Goal: Task Accomplishment & Management: Manage account settings

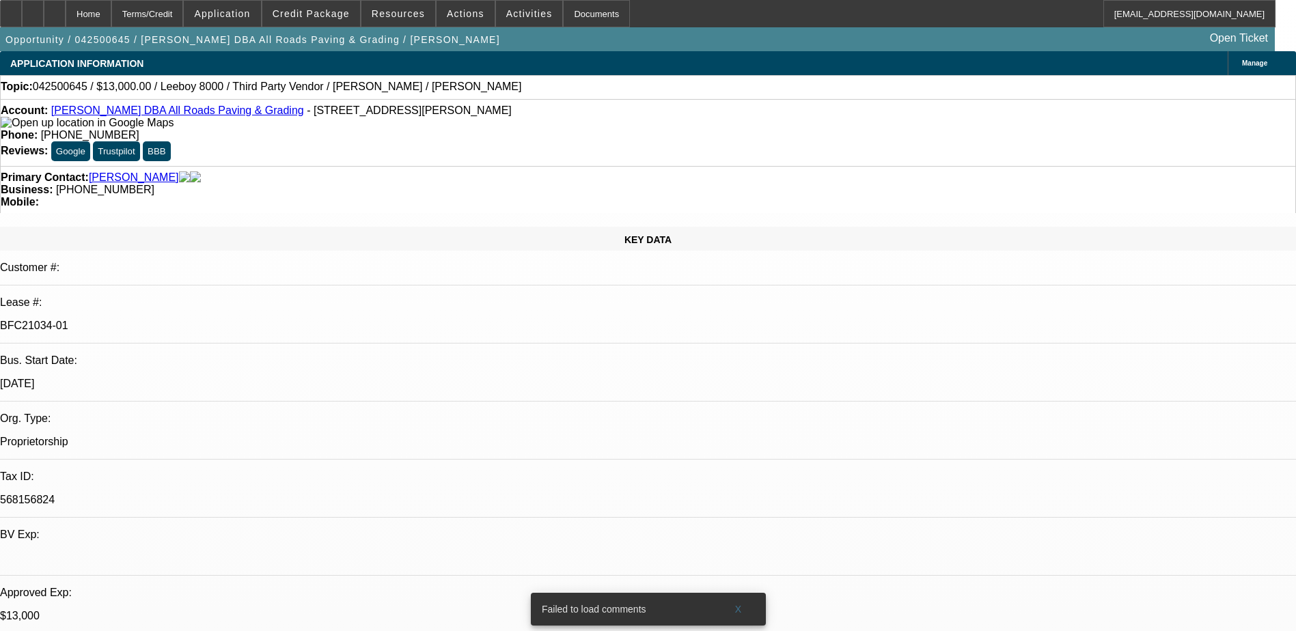
select select "0"
select select "3"
select select "0.1"
select select "5"
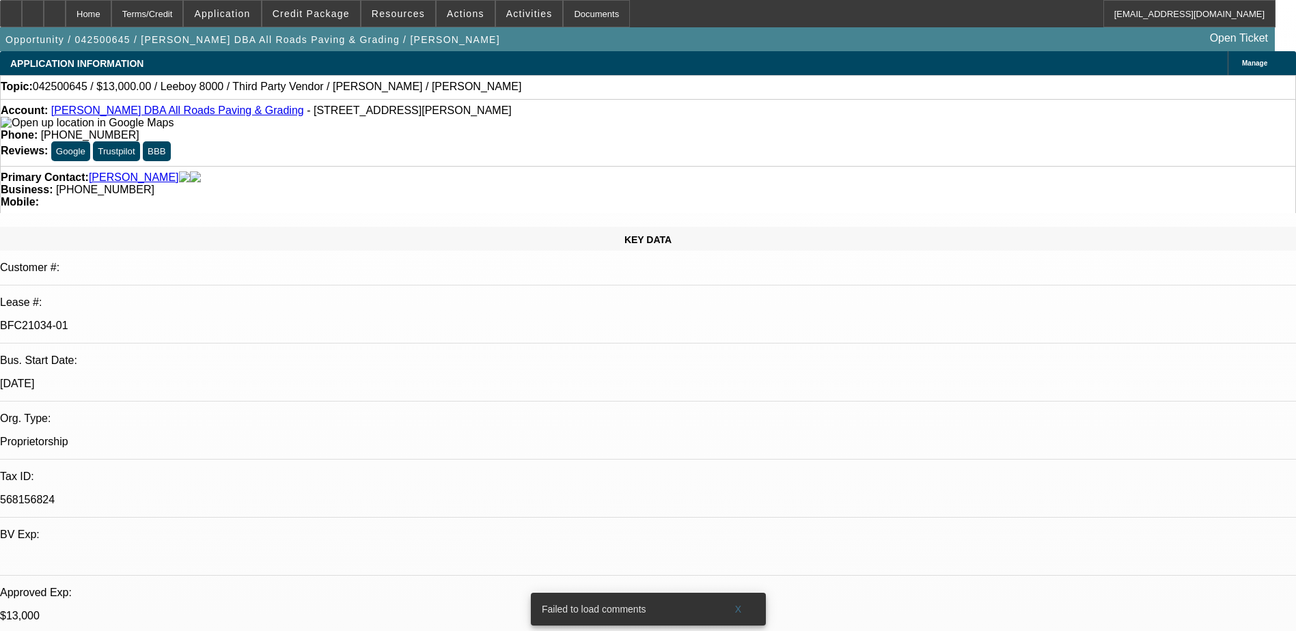
select select "0"
select select "3"
select select "0.1"
select select "5"
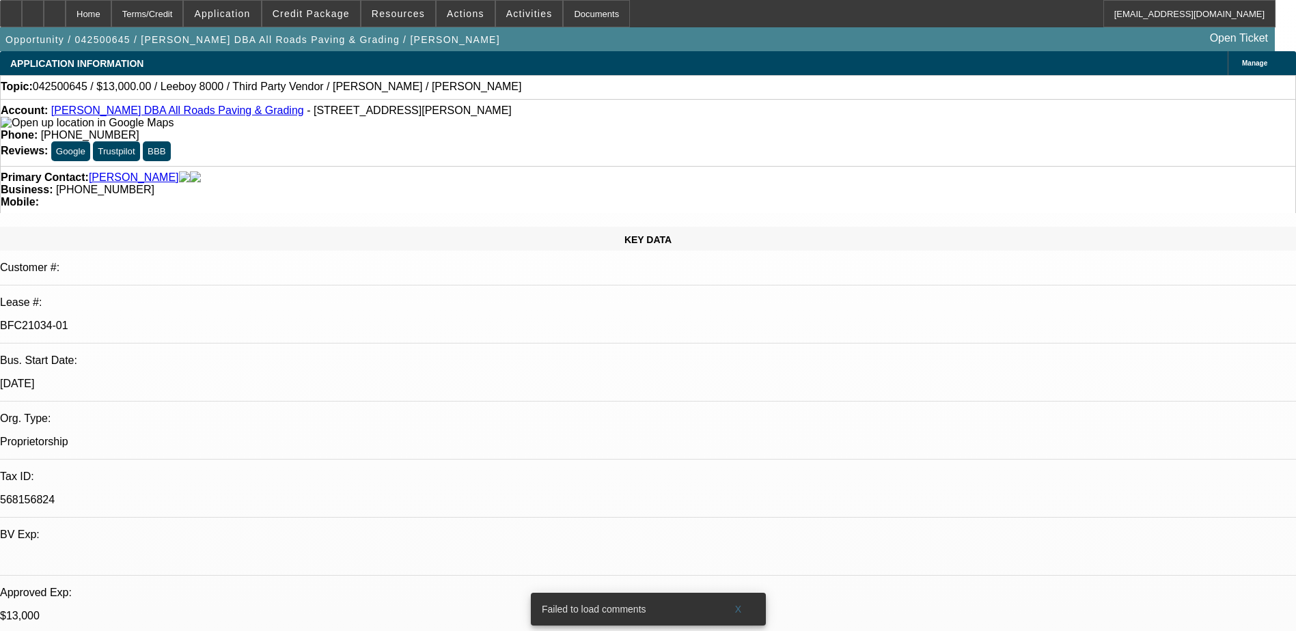
select select "0"
select select "3"
select select "0.1"
select select "5"
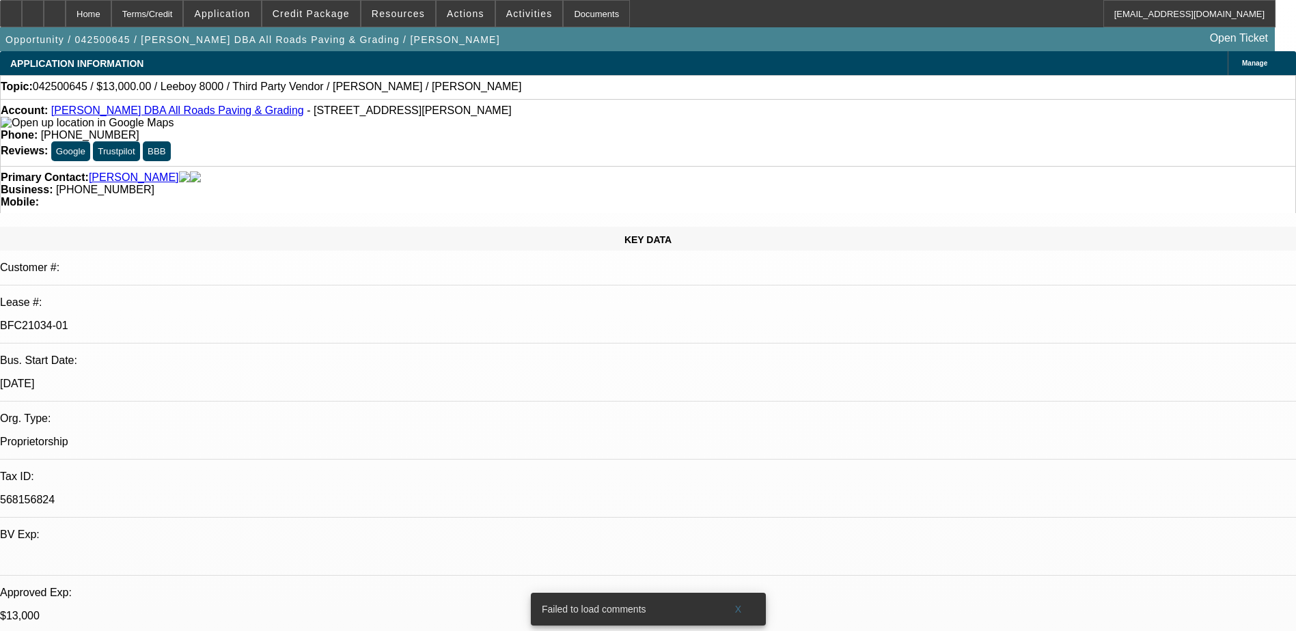
select select "0"
select select "3"
select select "0.1"
select select "5"
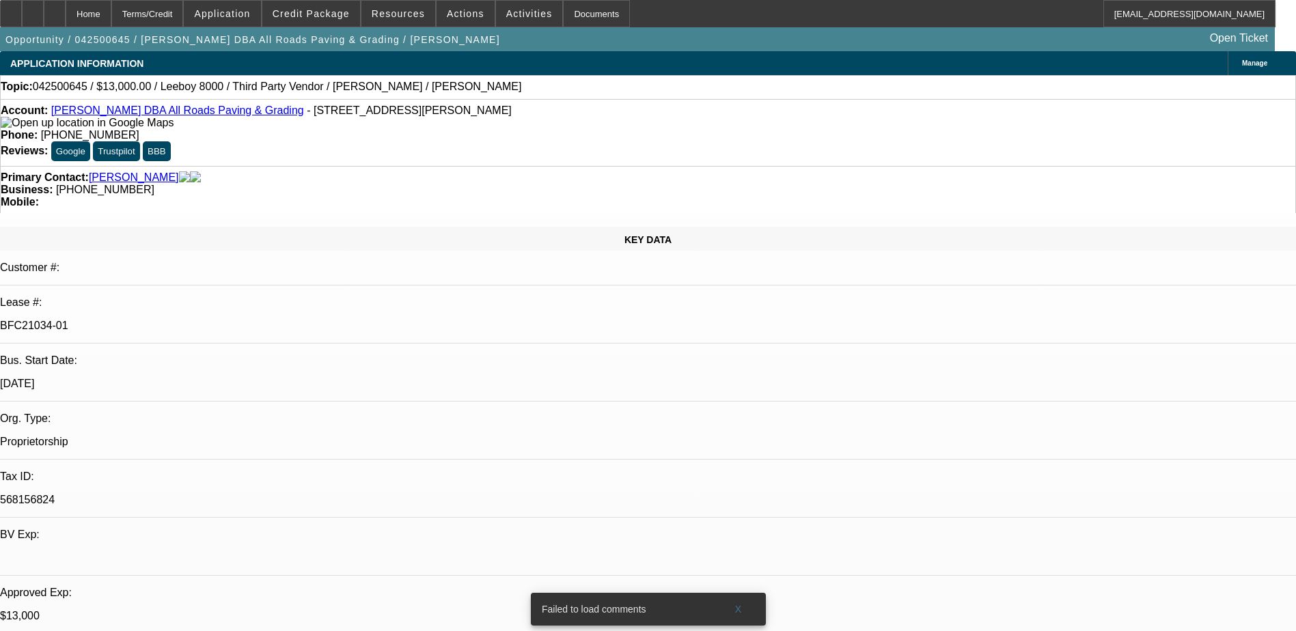
click at [66, 8] on div at bounding box center [55, 13] width 22 height 27
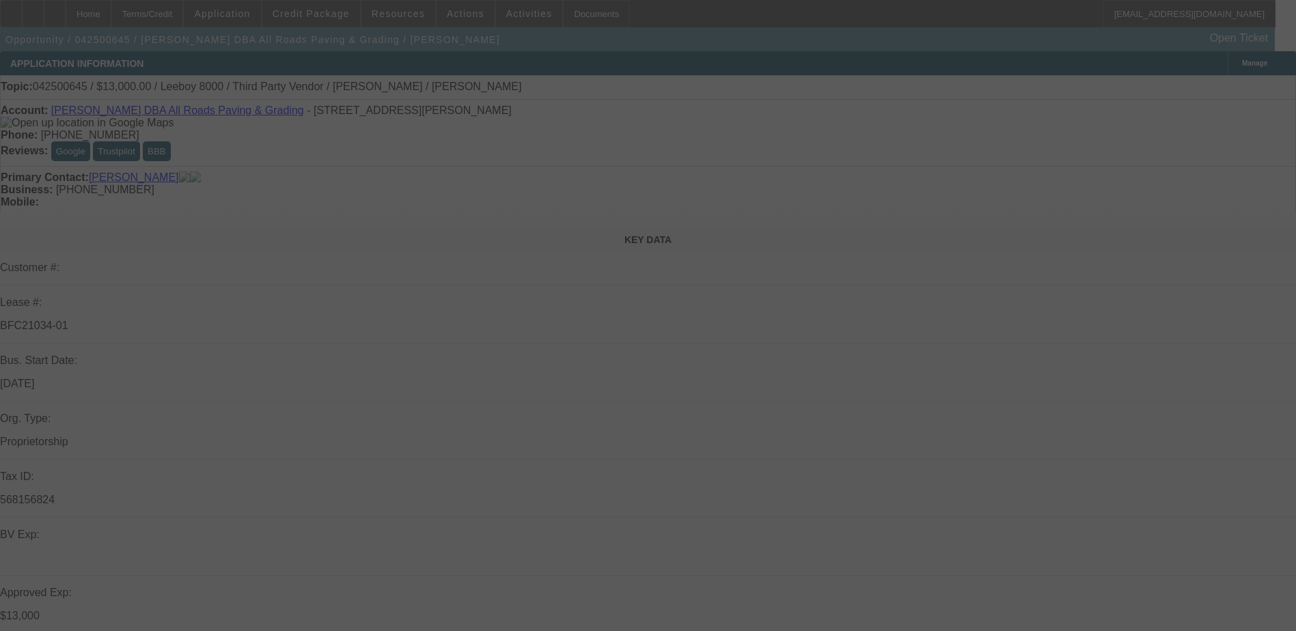
click at [1179, 81] on div at bounding box center [648, 315] width 1296 height 631
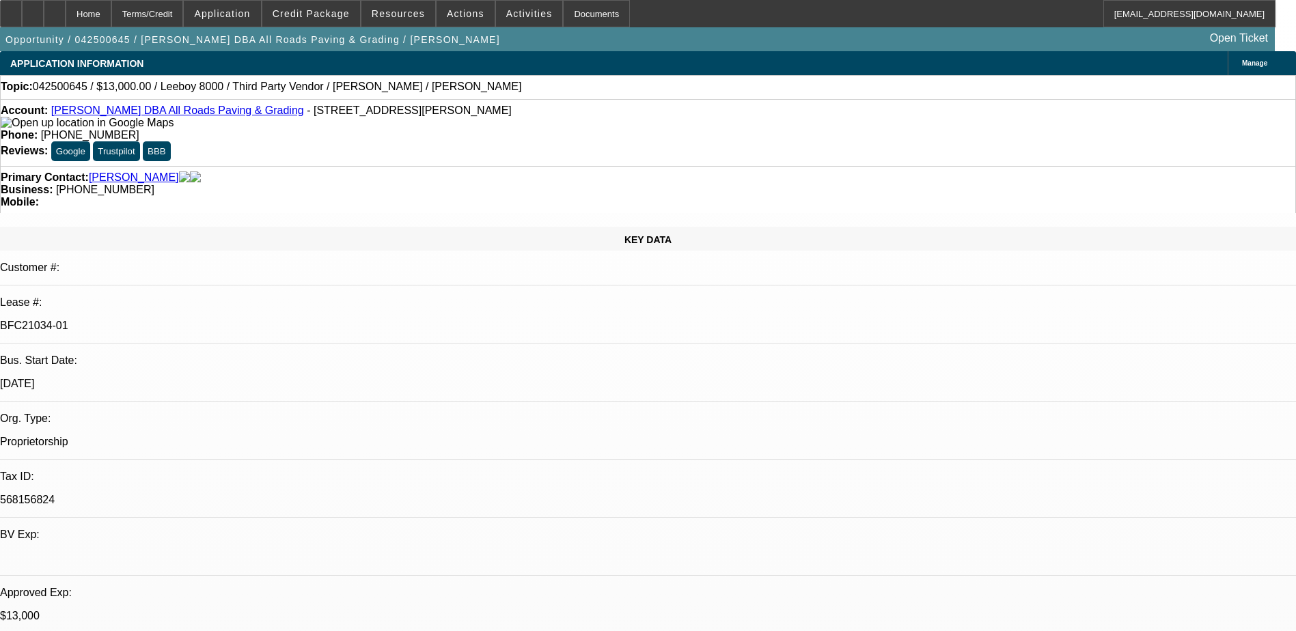
select select "0"
select select "0.1"
select select "0"
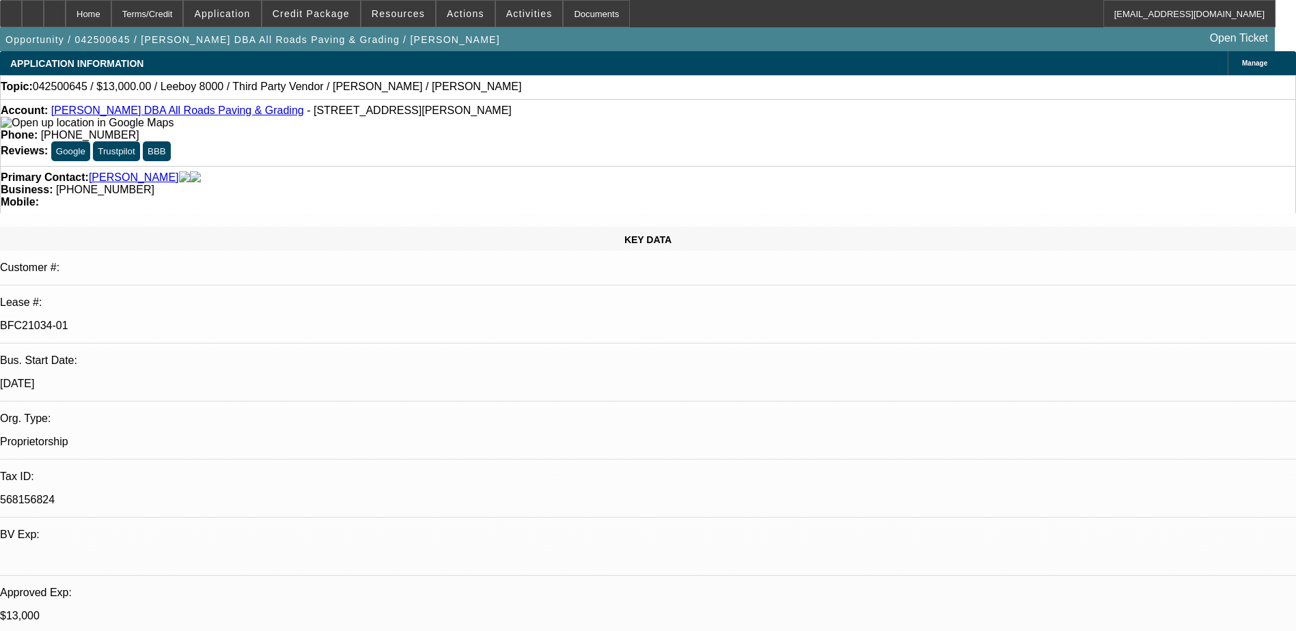
select select "0.1"
select select "0"
select select "0.1"
select select "0"
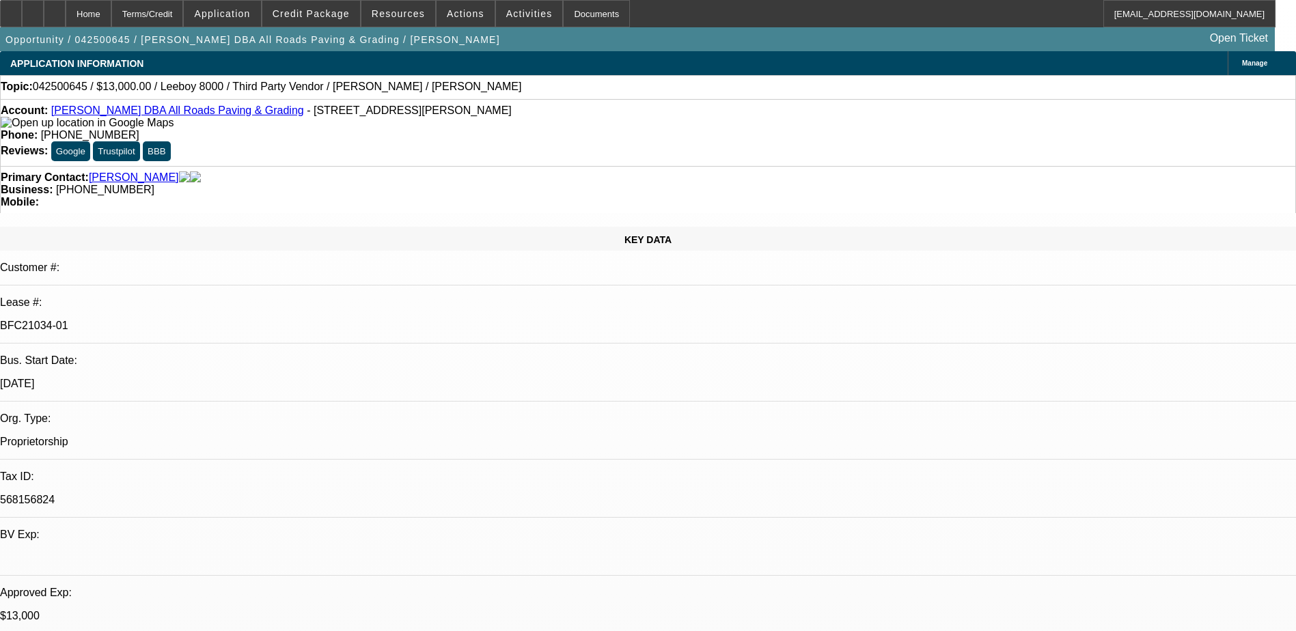
select select "0"
select select "0.1"
select select "1"
select select "3"
select select "5"
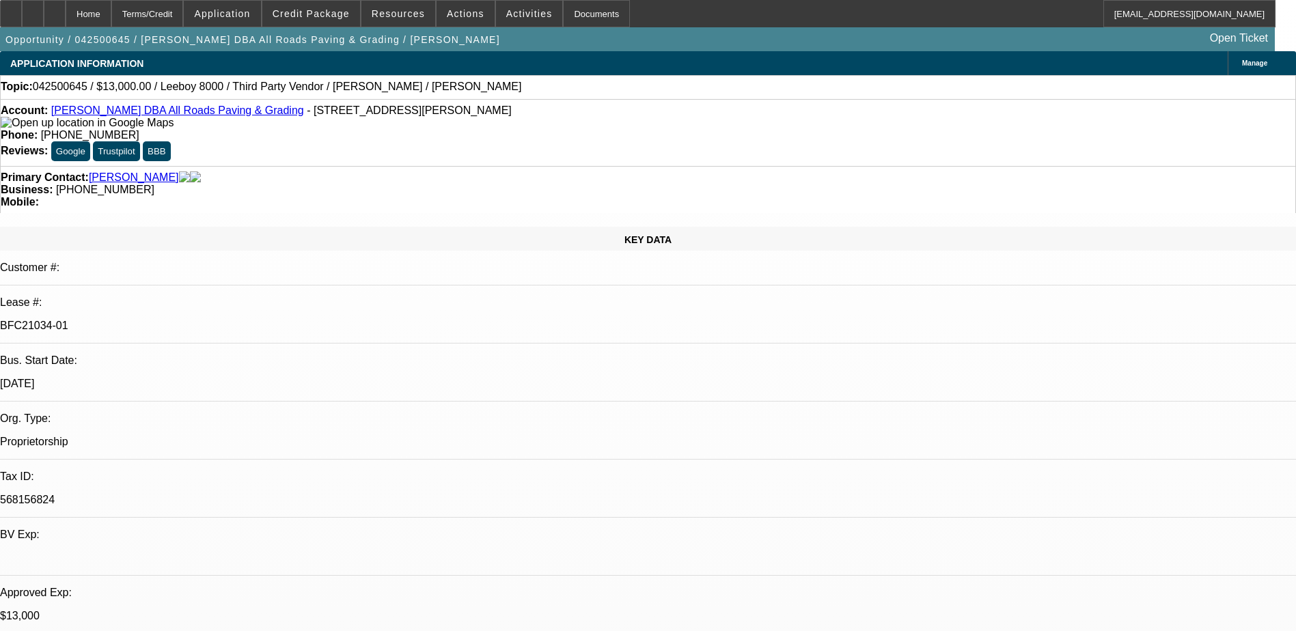
select select "1"
select select "3"
select select "5"
select select "1"
select select "3"
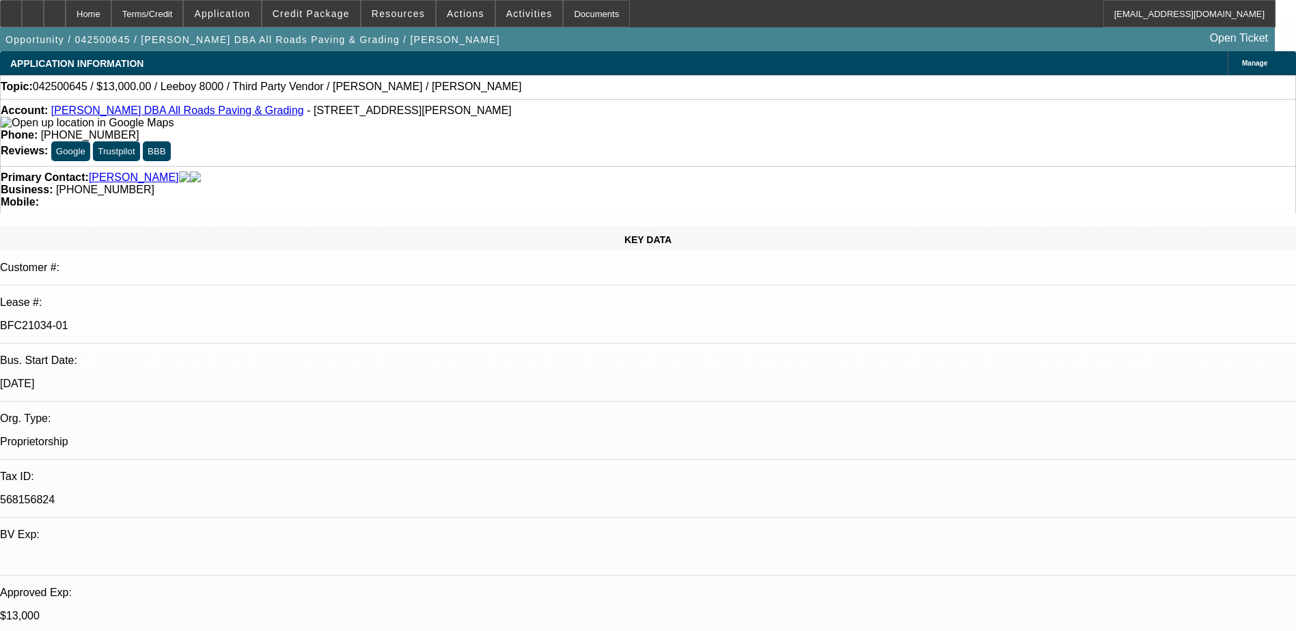
select select "5"
select select "1"
select select "3"
select select "5"
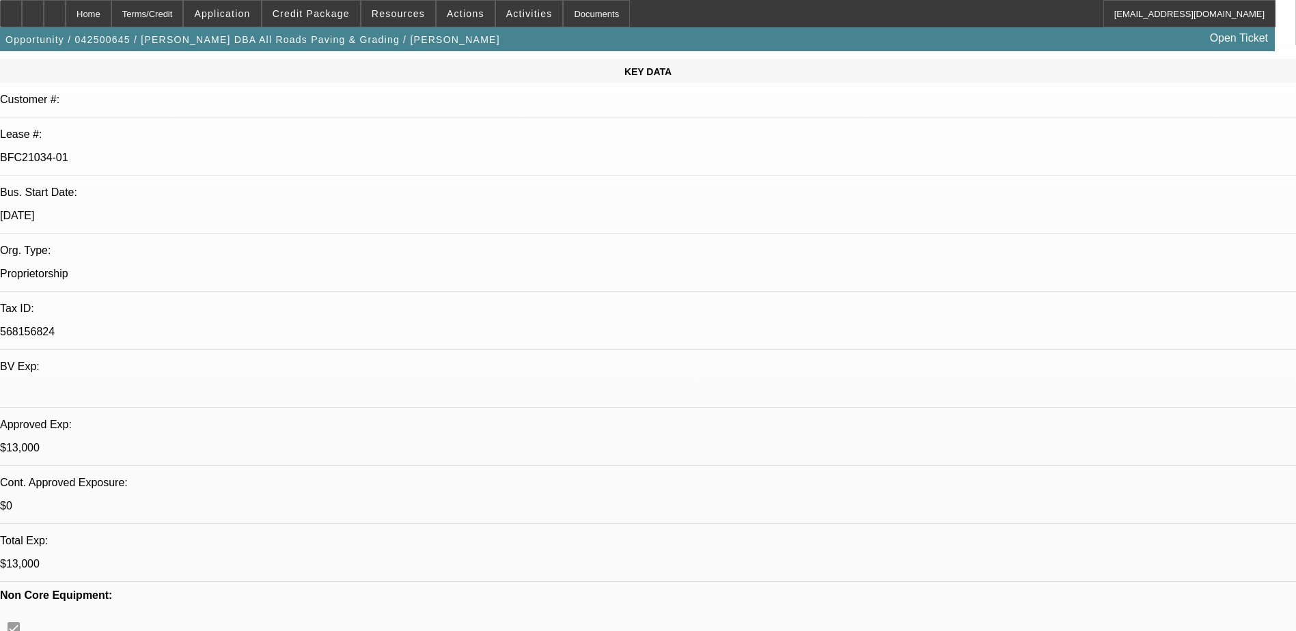
scroll to position [137, 0]
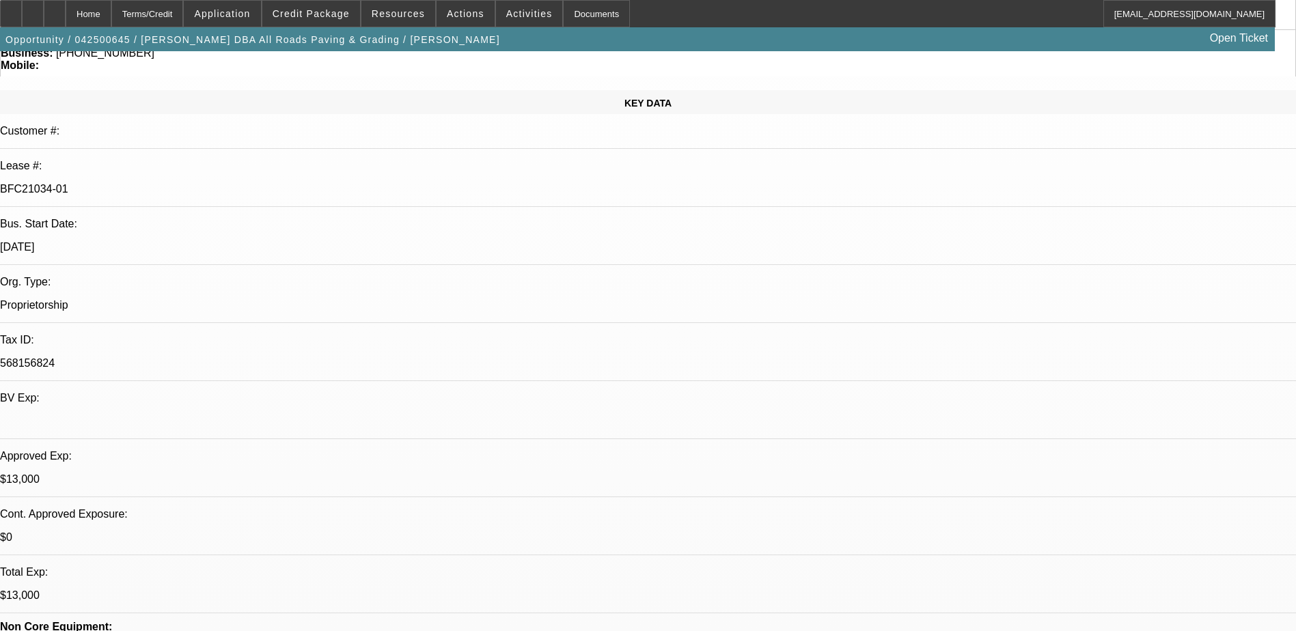
drag, startPoint x: 921, startPoint y: 346, endPoint x: 936, endPoint y: 346, distance: 15.0
drag, startPoint x: 936, startPoint y: 346, endPoint x: 965, endPoint y: 342, distance: 29.0
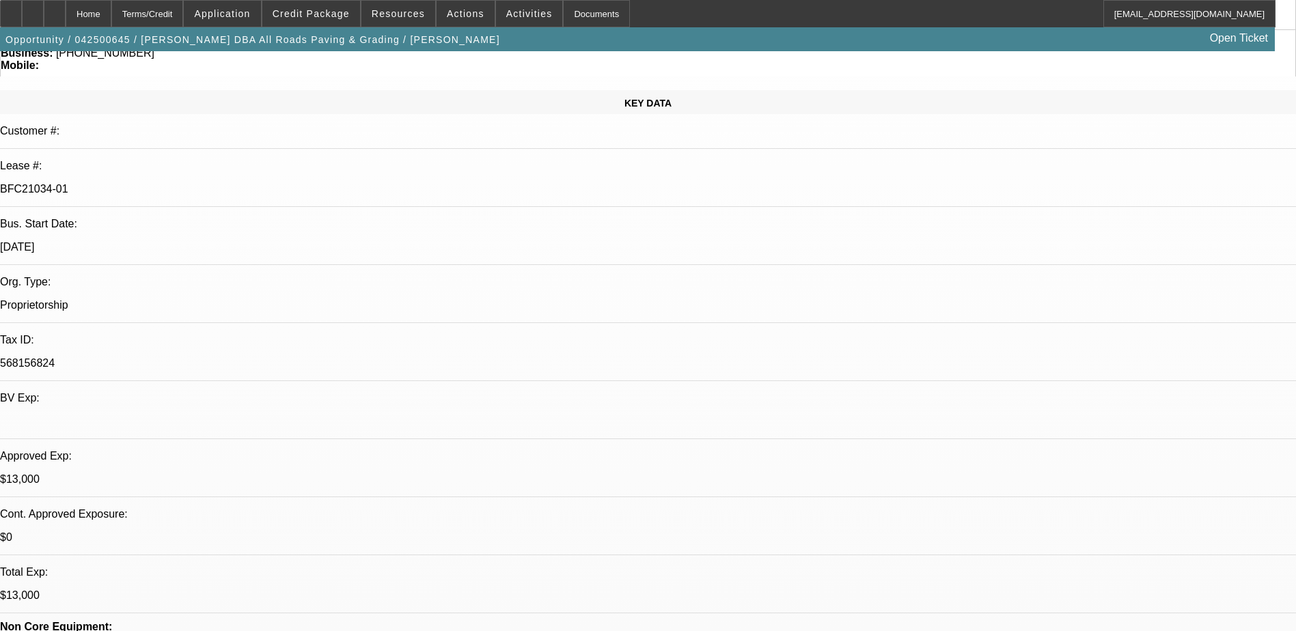
drag, startPoint x: 965, startPoint y: 342, endPoint x: 985, endPoint y: 343, distance: 20.5
drag, startPoint x: 985, startPoint y: 343, endPoint x: 1046, endPoint y: 343, distance: 60.1
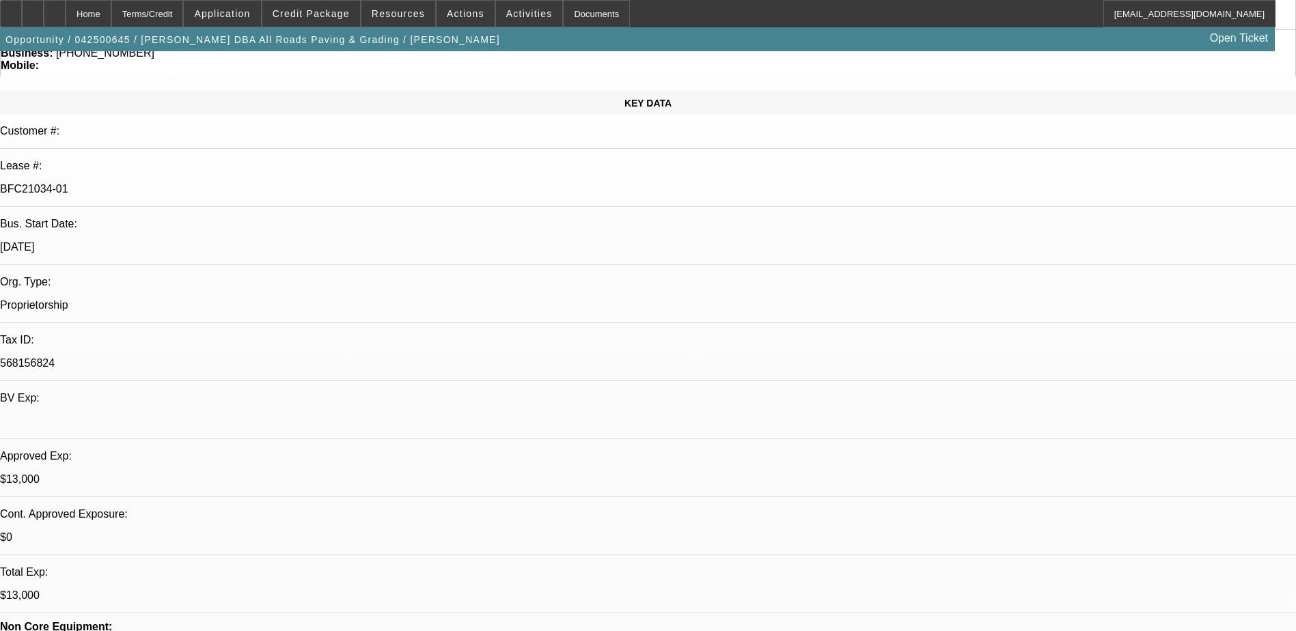
drag, startPoint x: 1046, startPoint y: 343, endPoint x: 1100, endPoint y: 352, distance: 55.4
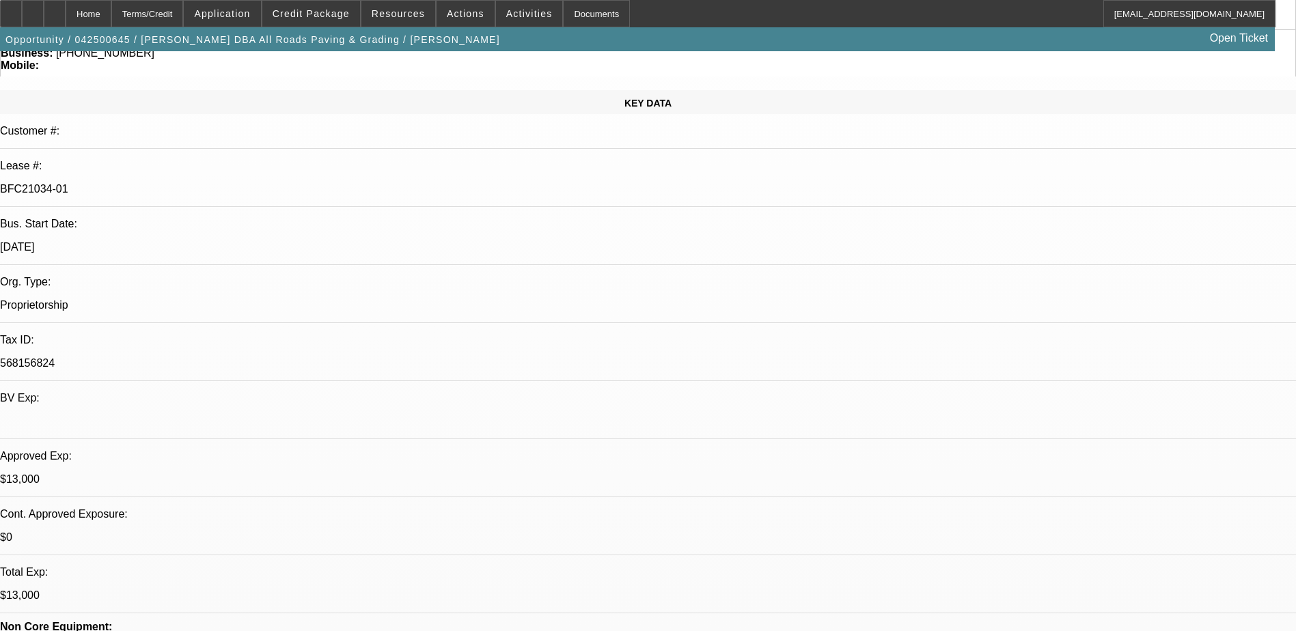
drag, startPoint x: 1100, startPoint y: 352, endPoint x: 1075, endPoint y: 377, distance: 35.8
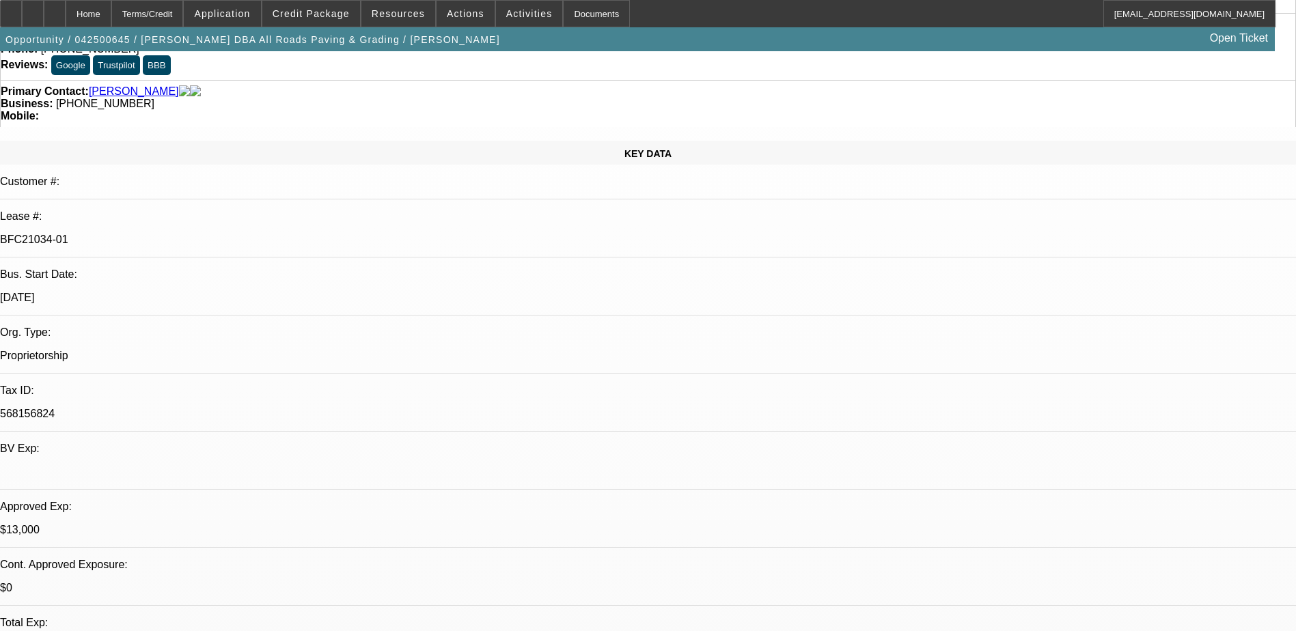
scroll to position [0, 0]
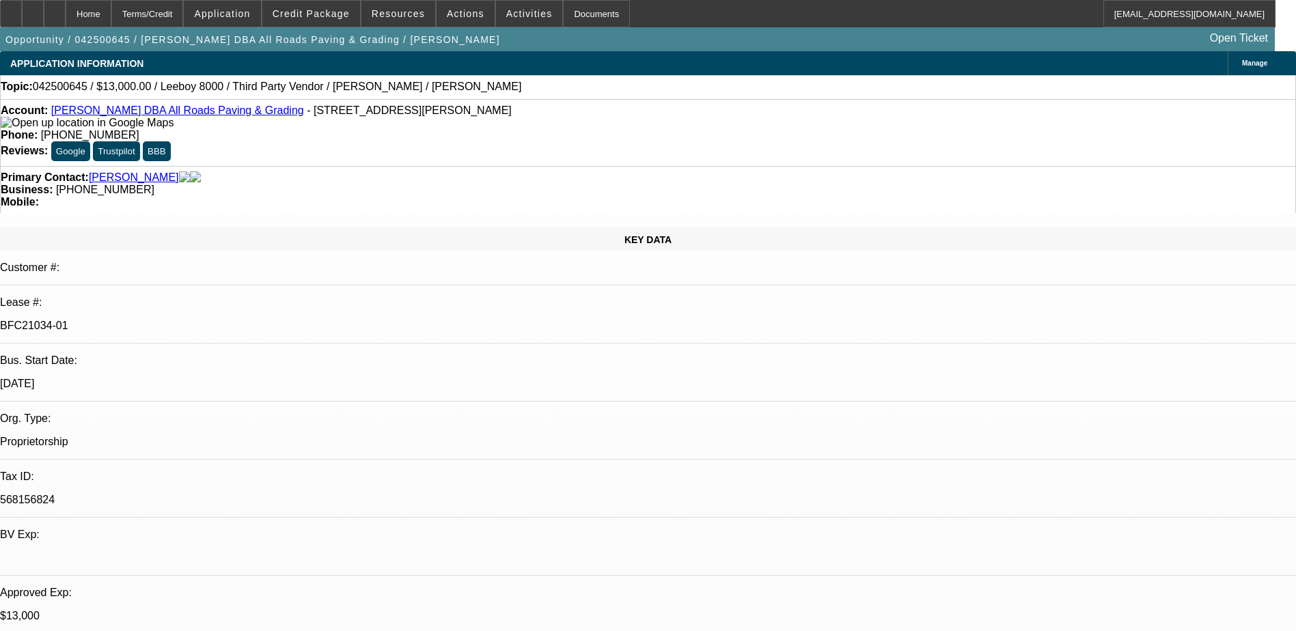
click at [66, 19] on div at bounding box center [55, 13] width 22 height 27
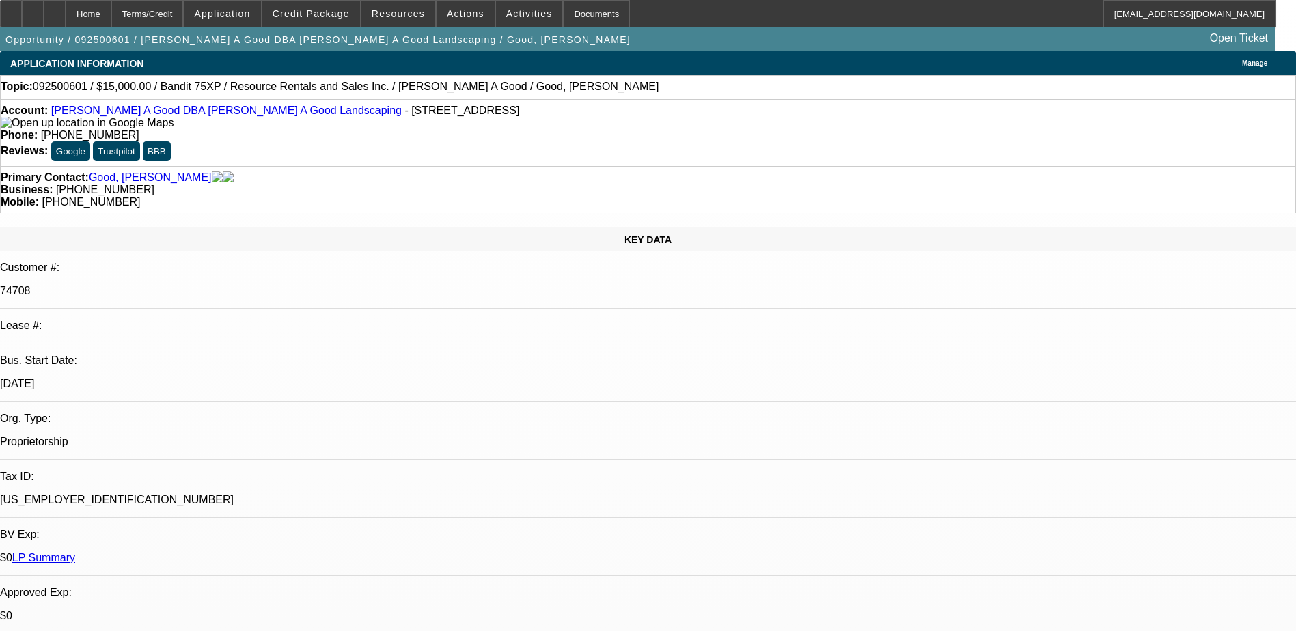
select select "0"
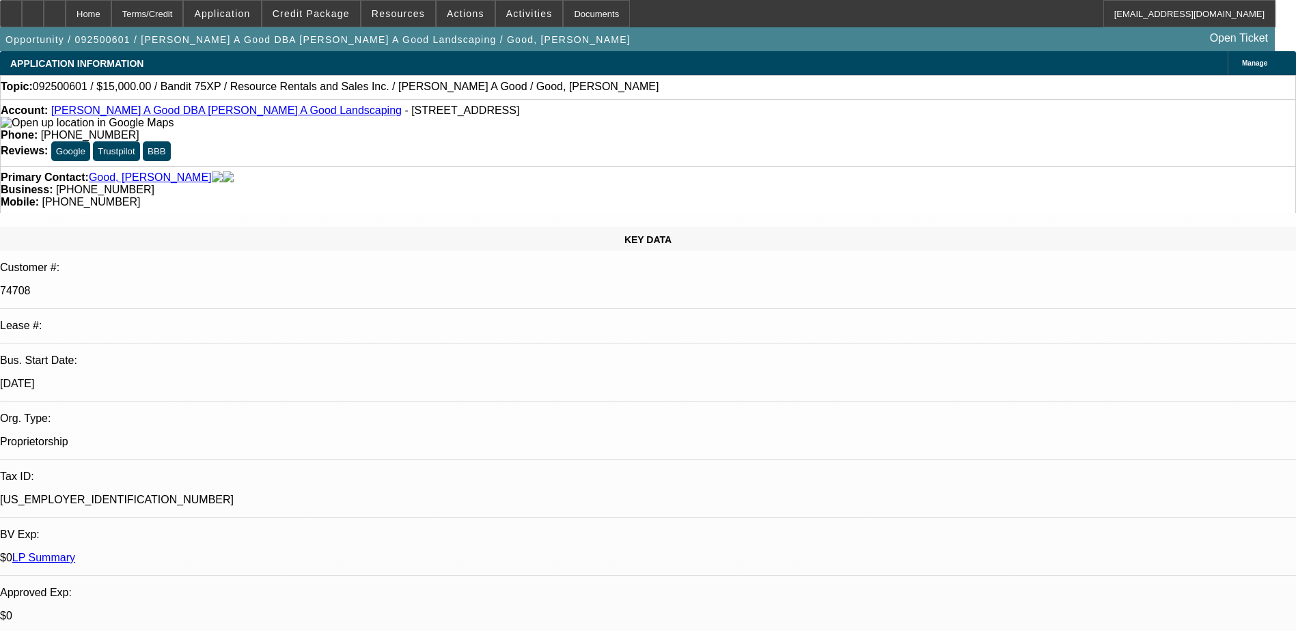
select select "0"
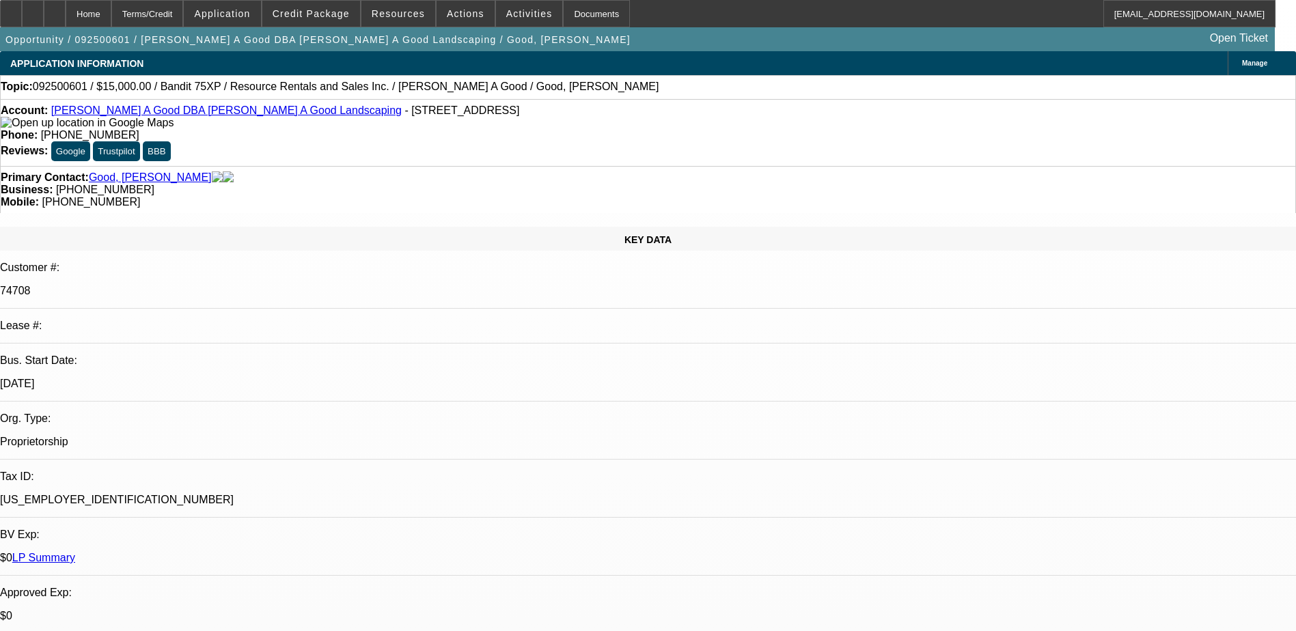
select select "0"
select select "1"
select select "3"
select select "6"
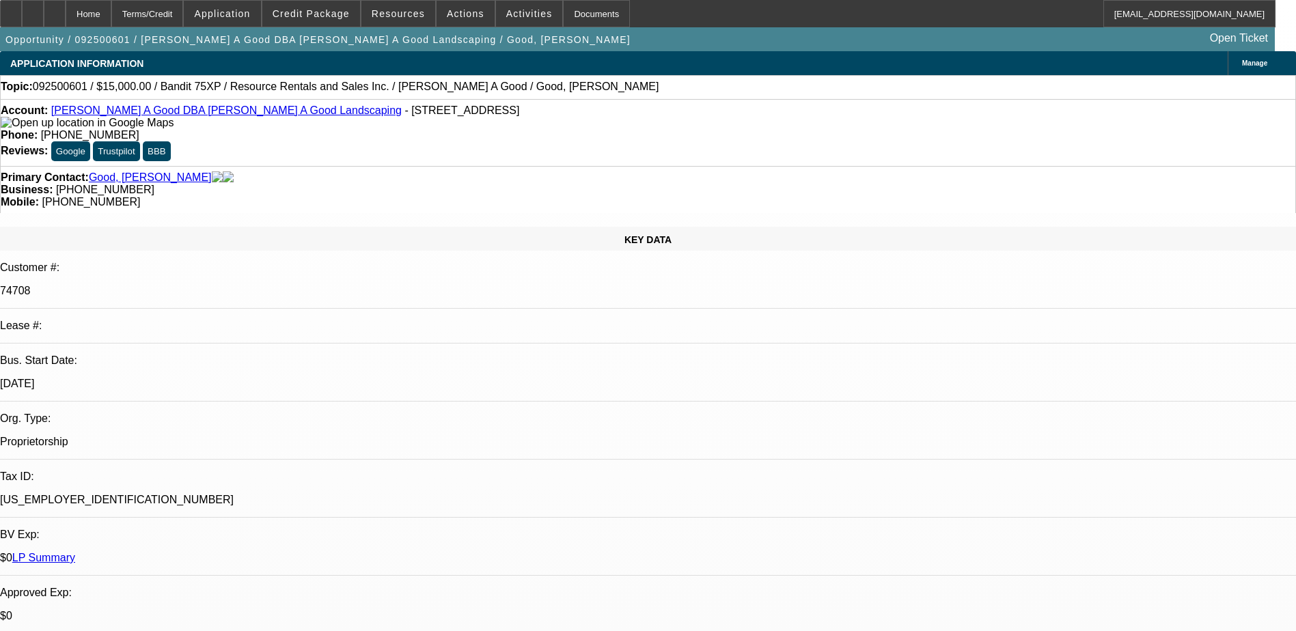
select select "1"
select select "3"
select select "6"
select select "1"
select select "3"
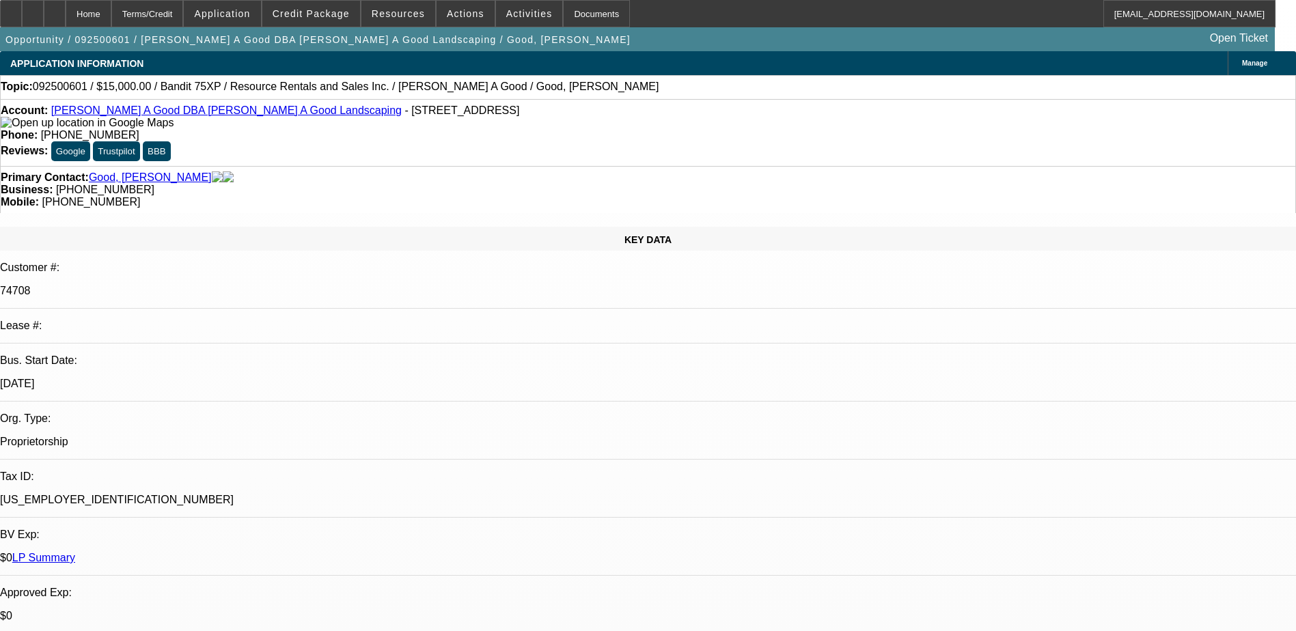
select select "2"
select select "1"
select select "3"
select select "2"
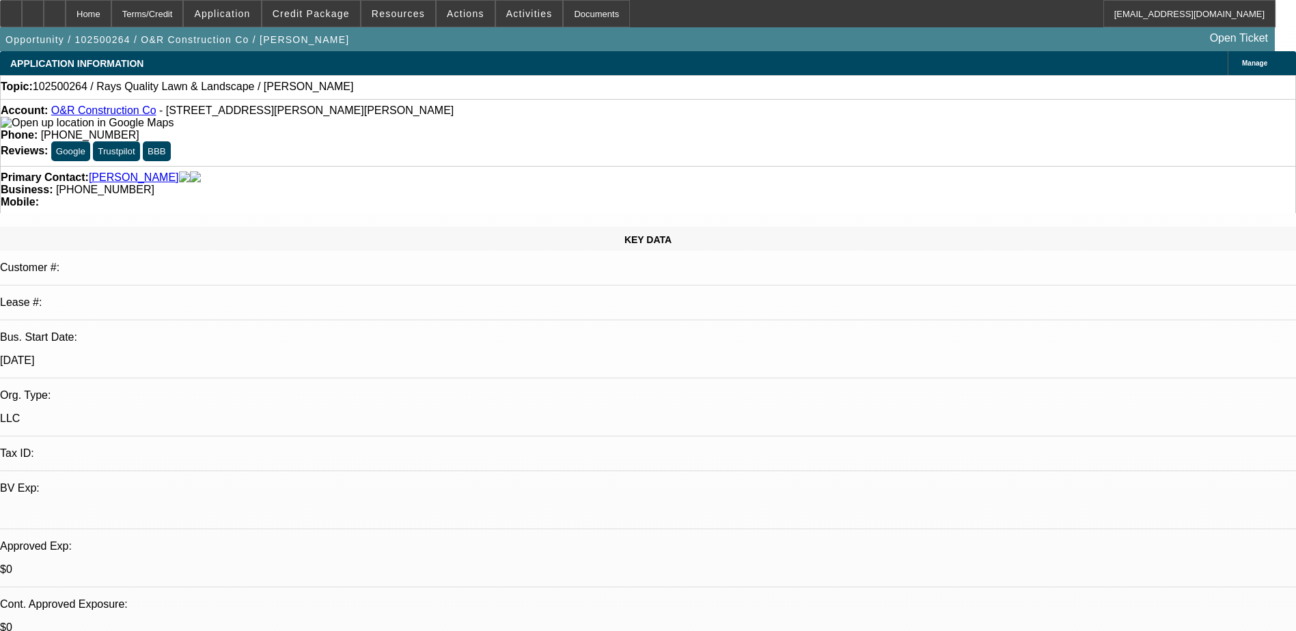
select select "0"
select select "2"
select select "0.1"
select select "4"
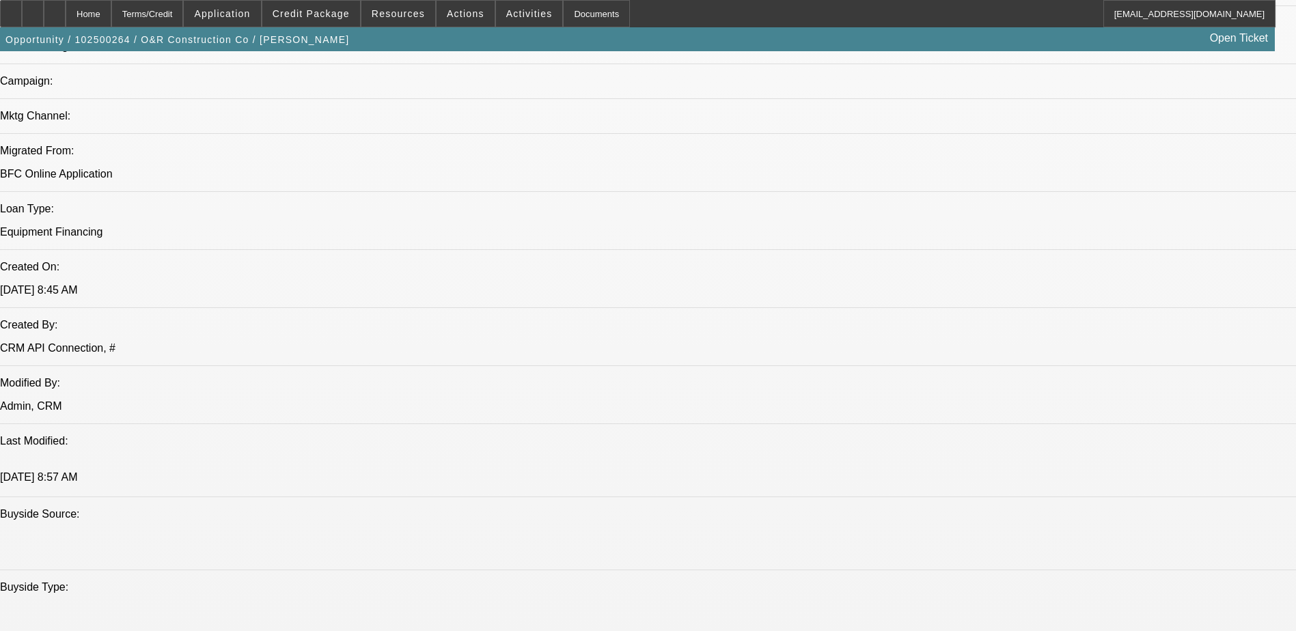
scroll to position [1093, 0]
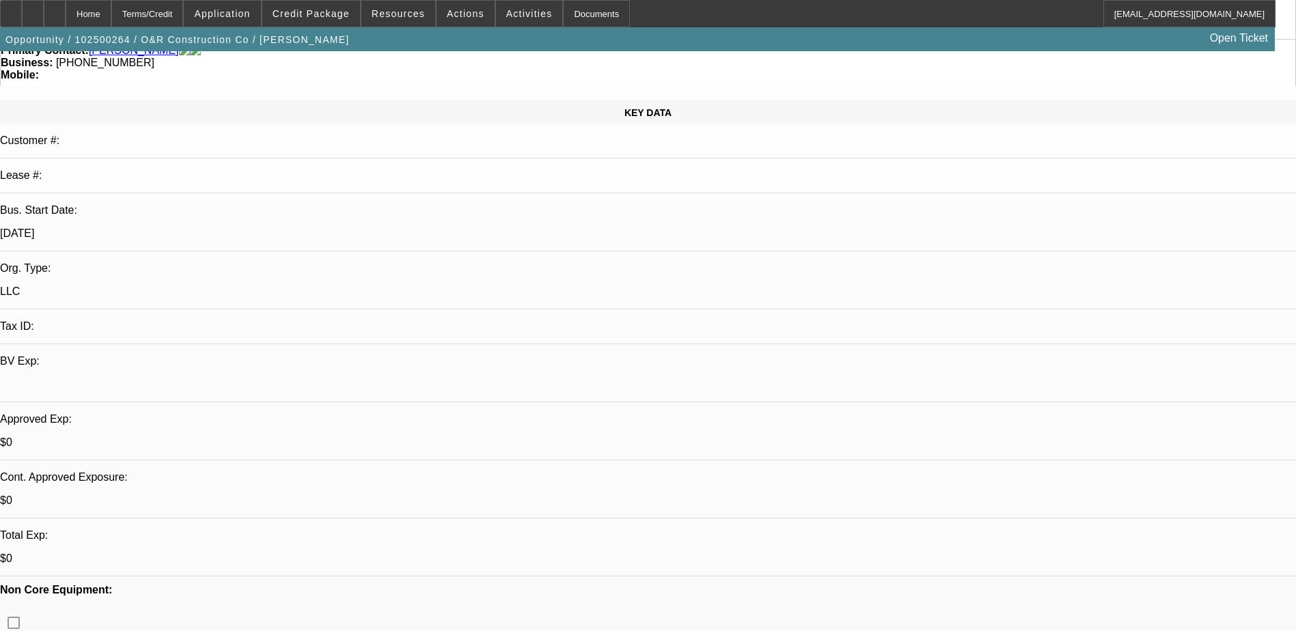
scroll to position [0, 0]
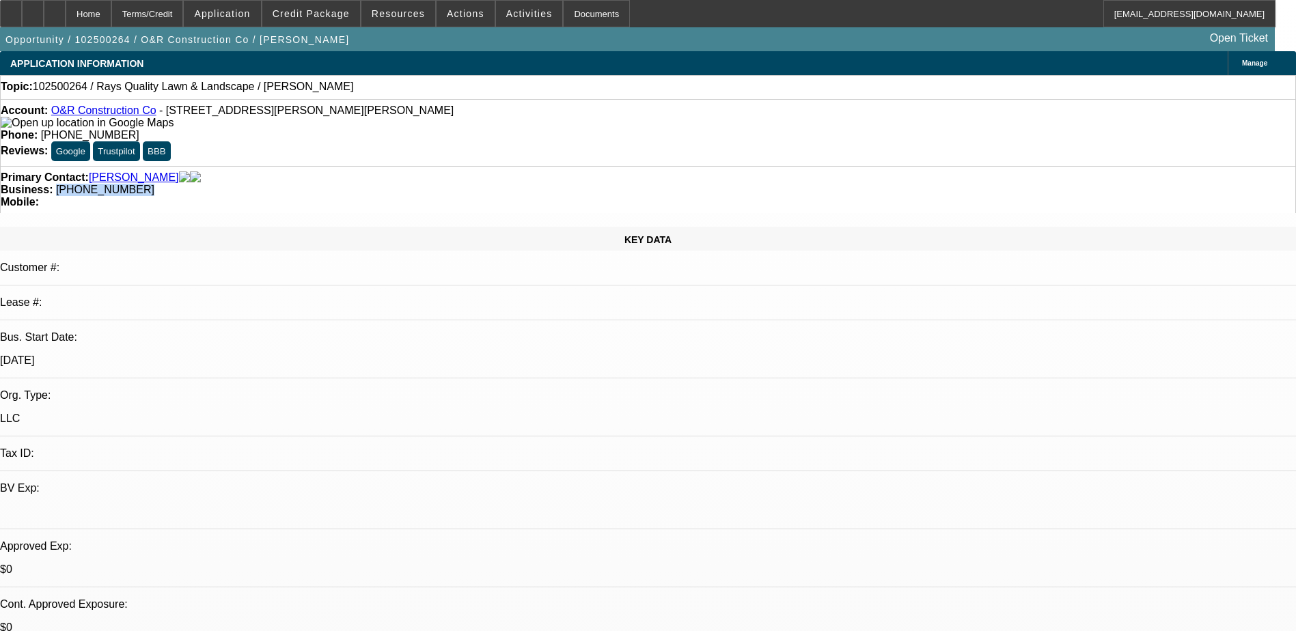
drag, startPoint x: 575, startPoint y: 153, endPoint x: 488, endPoint y: 157, distance: 86.9
click at [488, 166] on div "Primary Contact: James, Charles Business: (770) 256-6048 Mobile:" at bounding box center [648, 189] width 1296 height 47
copy span "(770) 256-6048"
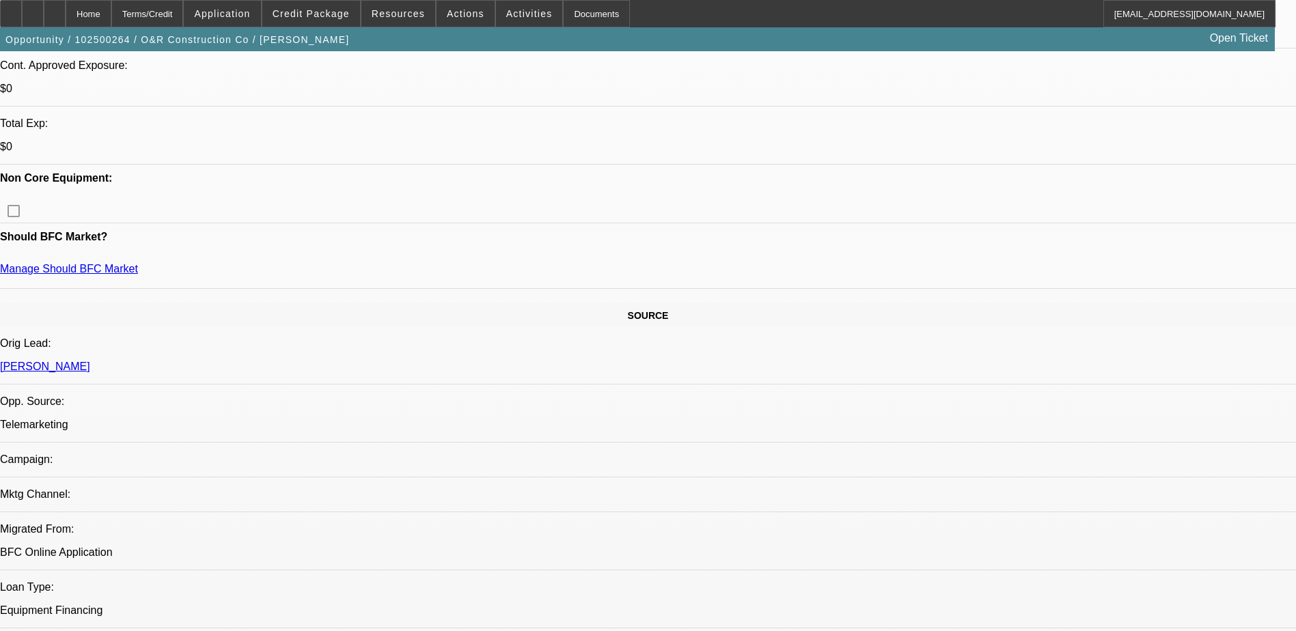
scroll to position [547, 0]
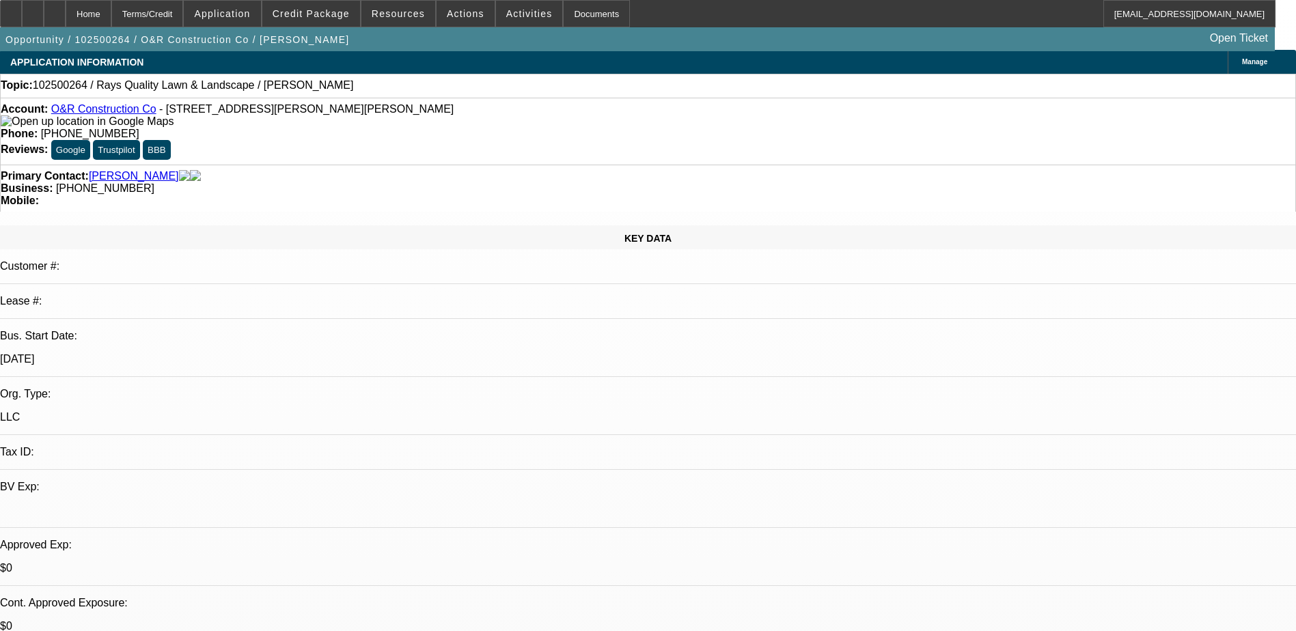
scroll to position [0, 0]
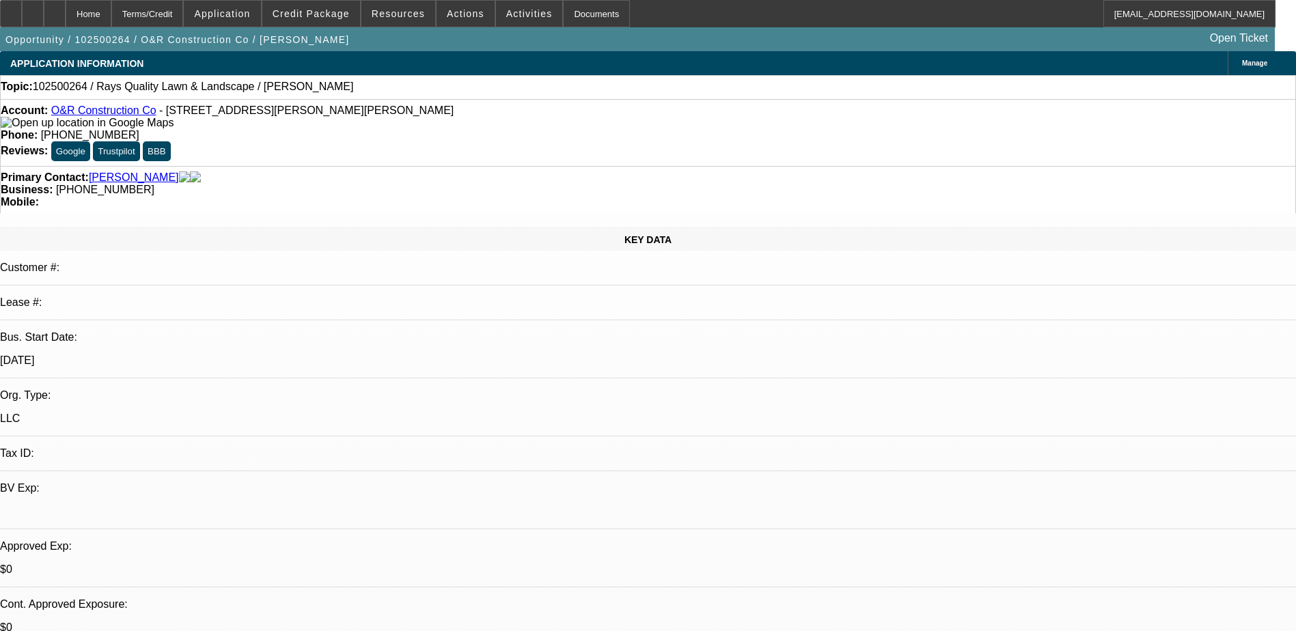
click at [277, 227] on div "KEY DATA" at bounding box center [648, 239] width 1296 height 24
click at [469, 18] on span "Actions" at bounding box center [466, 13] width 38 height 11
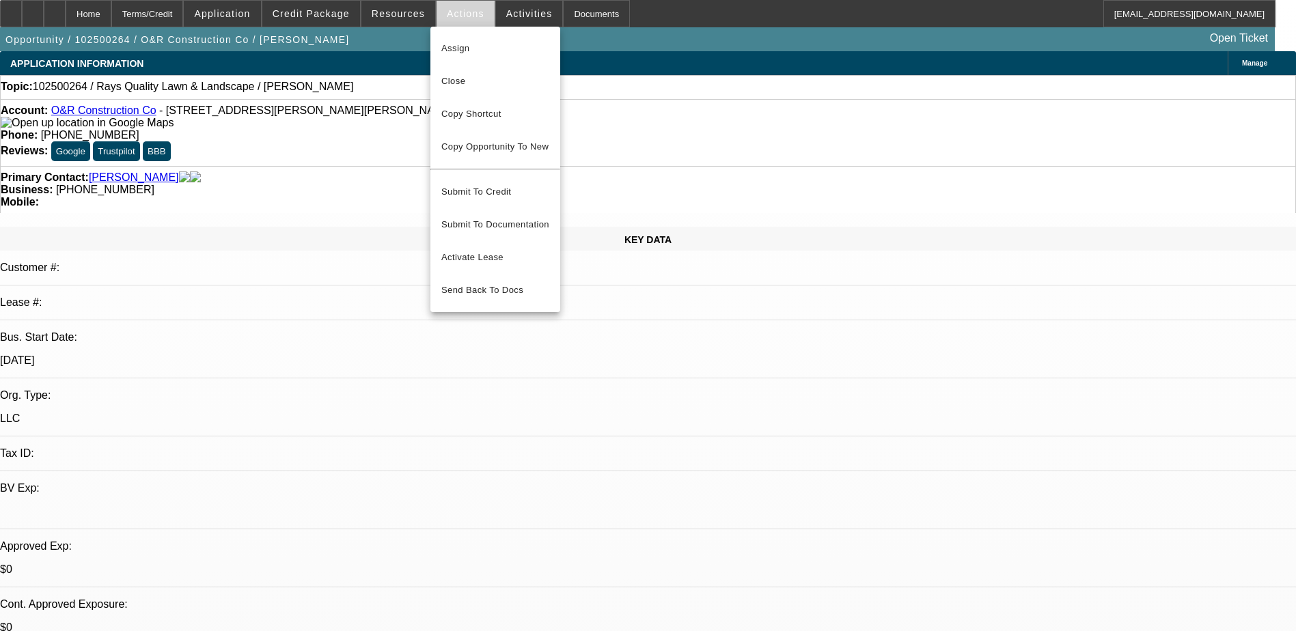
click at [504, 10] on div at bounding box center [648, 315] width 1296 height 631
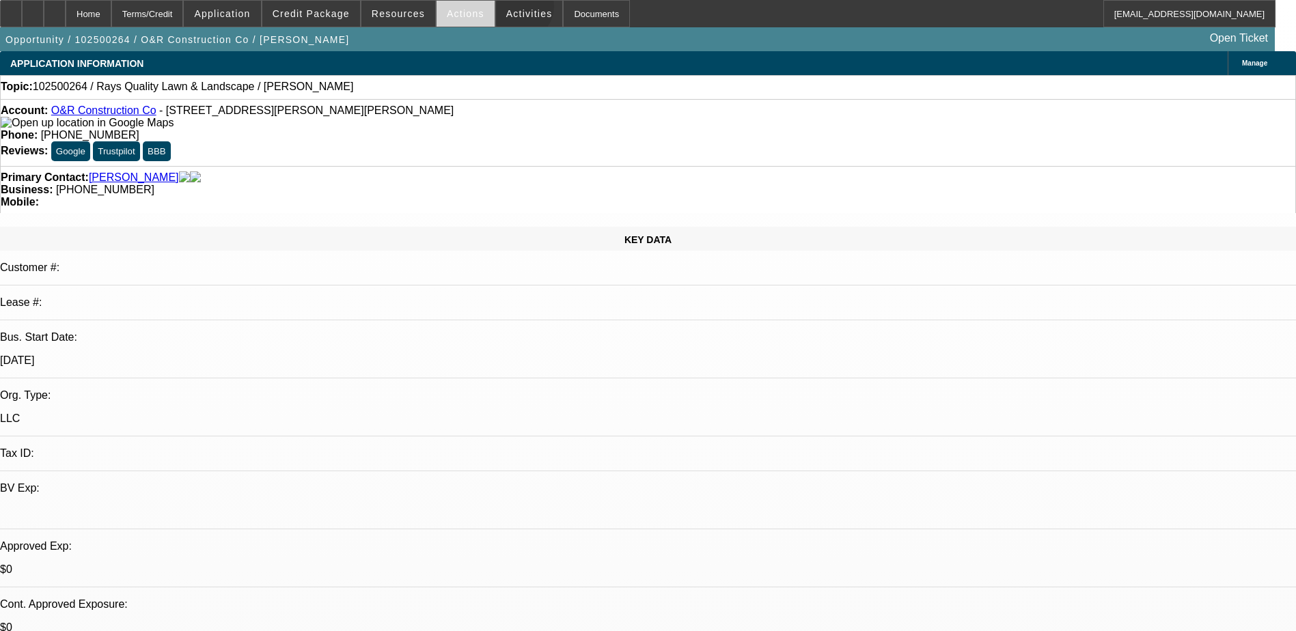
click at [506, 10] on span "Activities" at bounding box center [529, 13] width 46 height 11
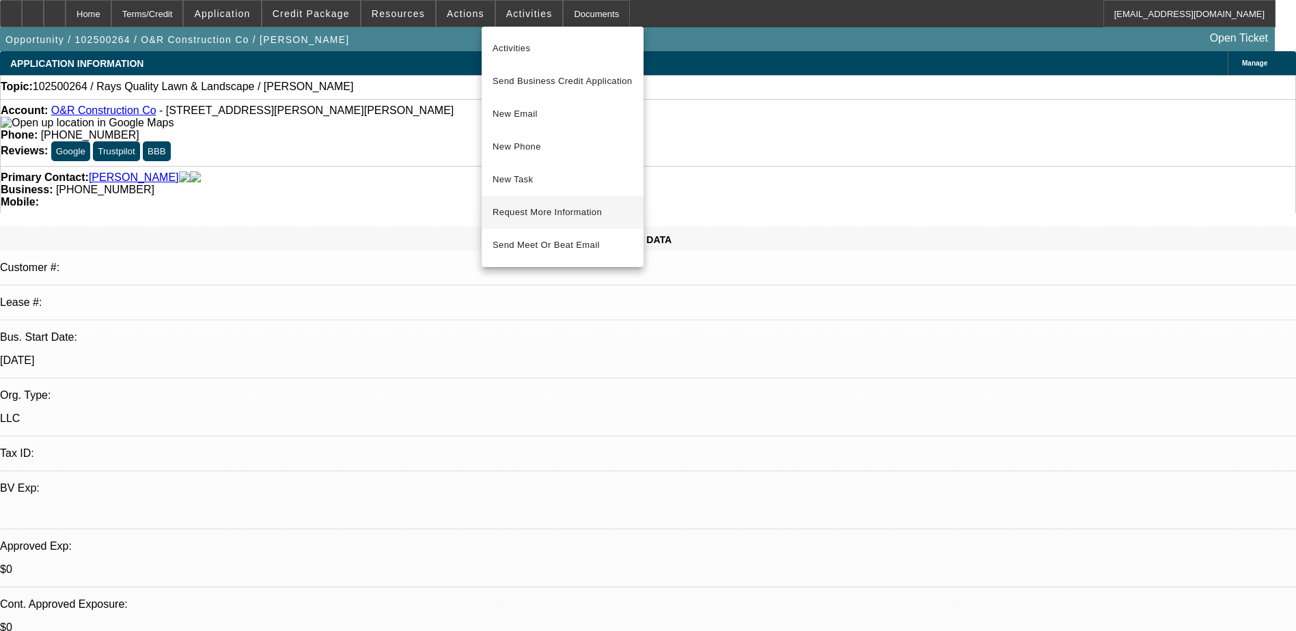
click at [554, 204] on button "Request More Information" at bounding box center [563, 212] width 162 height 33
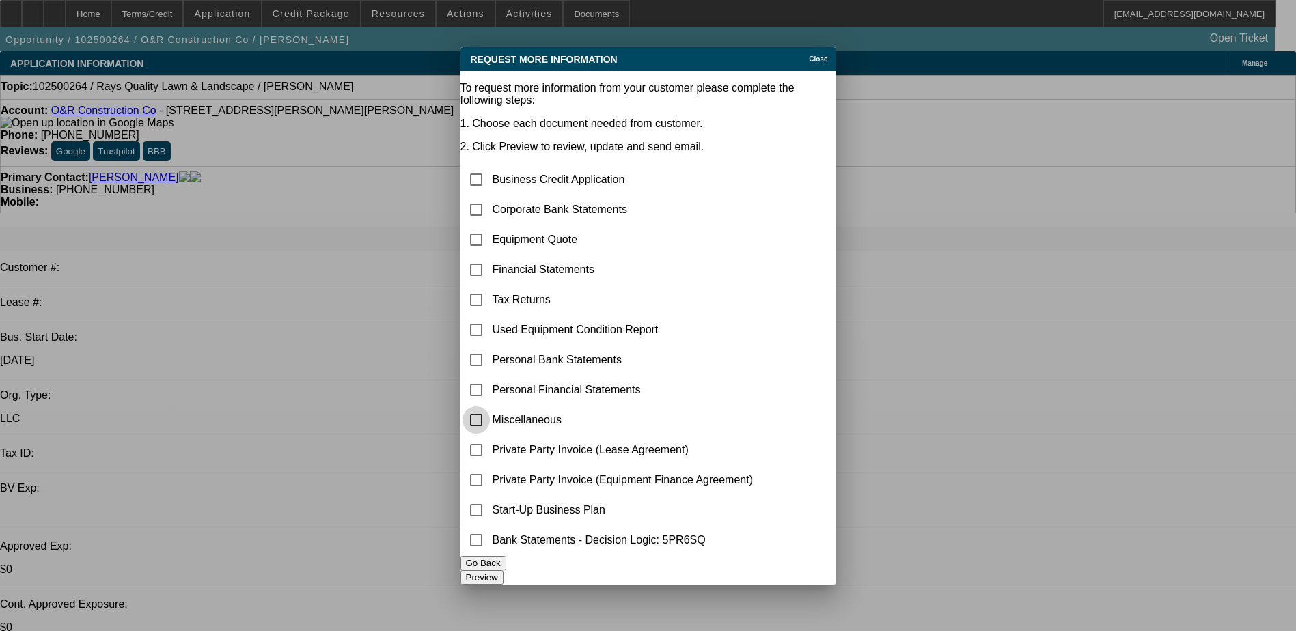
click at [490, 407] on input "checkbox" at bounding box center [476, 420] width 27 height 27
checkbox input "true"
click at [490, 226] on input "checkbox" at bounding box center [476, 239] width 27 height 27
checkbox input "true"
click at [490, 166] on input "checkbox" at bounding box center [476, 179] width 27 height 27
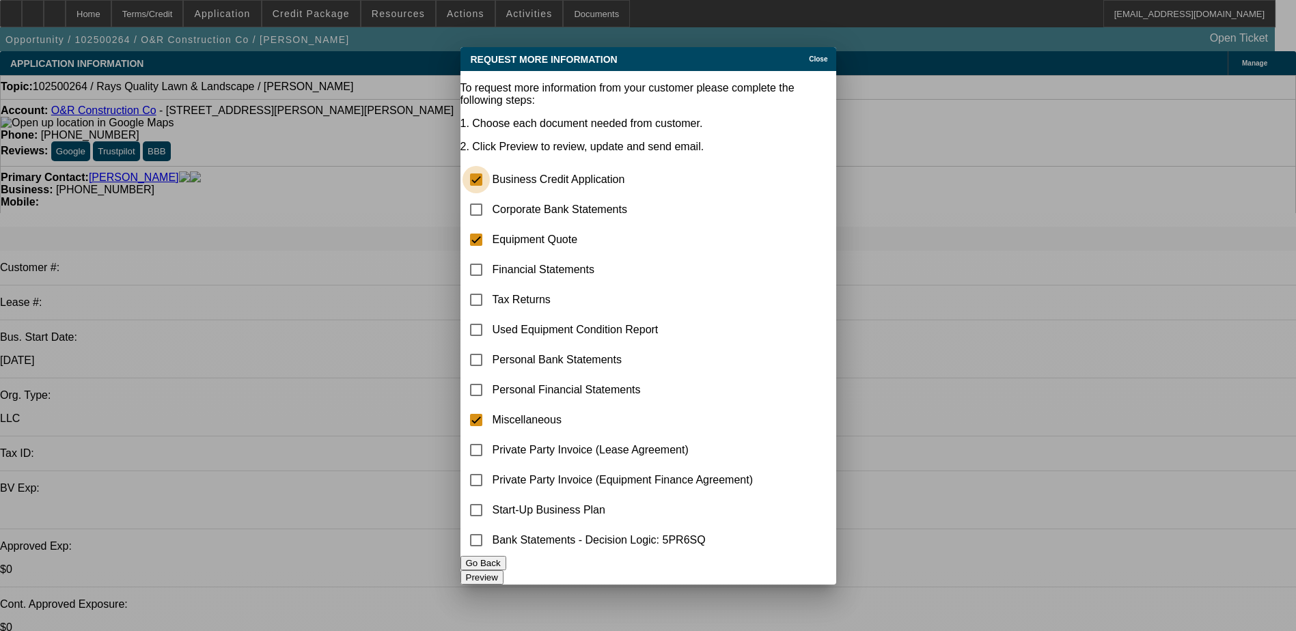
click at [490, 166] on input "checkbox" at bounding box center [476, 179] width 27 height 27
checkbox input "false"
click at [490, 196] on input "checkbox" at bounding box center [476, 209] width 27 height 27
checkbox input "true"
click at [504, 571] on button "Preview" at bounding box center [482, 578] width 43 height 14
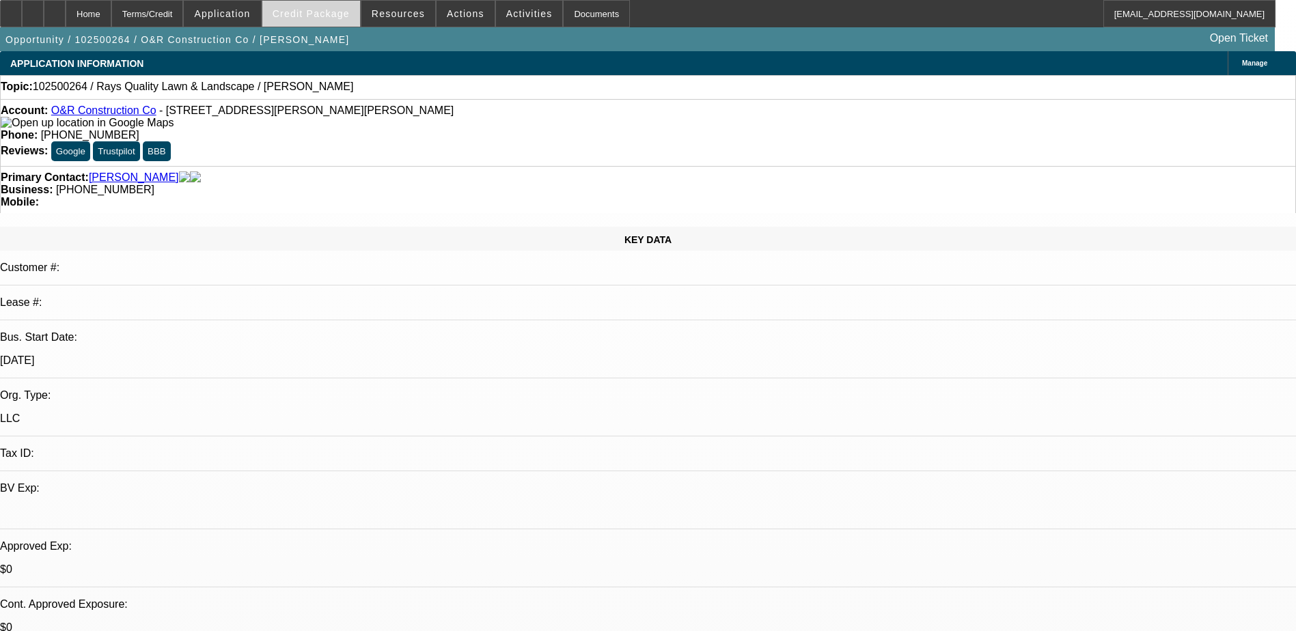
click at [319, 4] on span at bounding box center [311, 13] width 98 height 33
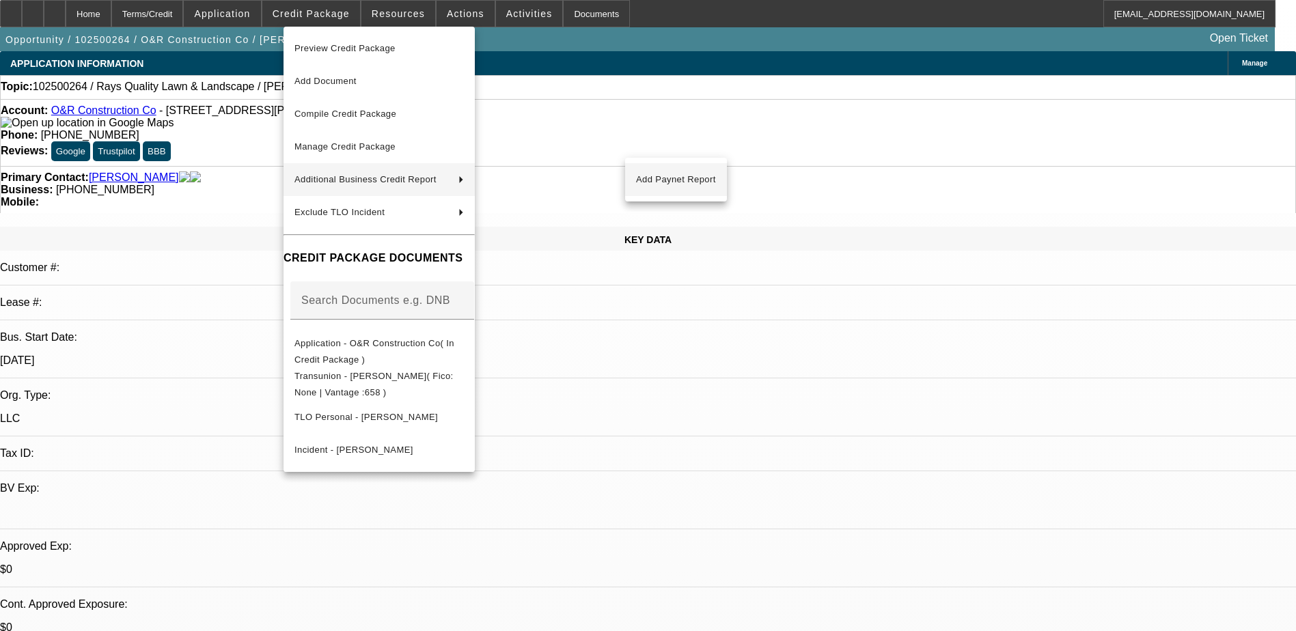
click at [654, 182] on span "Add Paynet Report" at bounding box center [676, 180] width 80 height 16
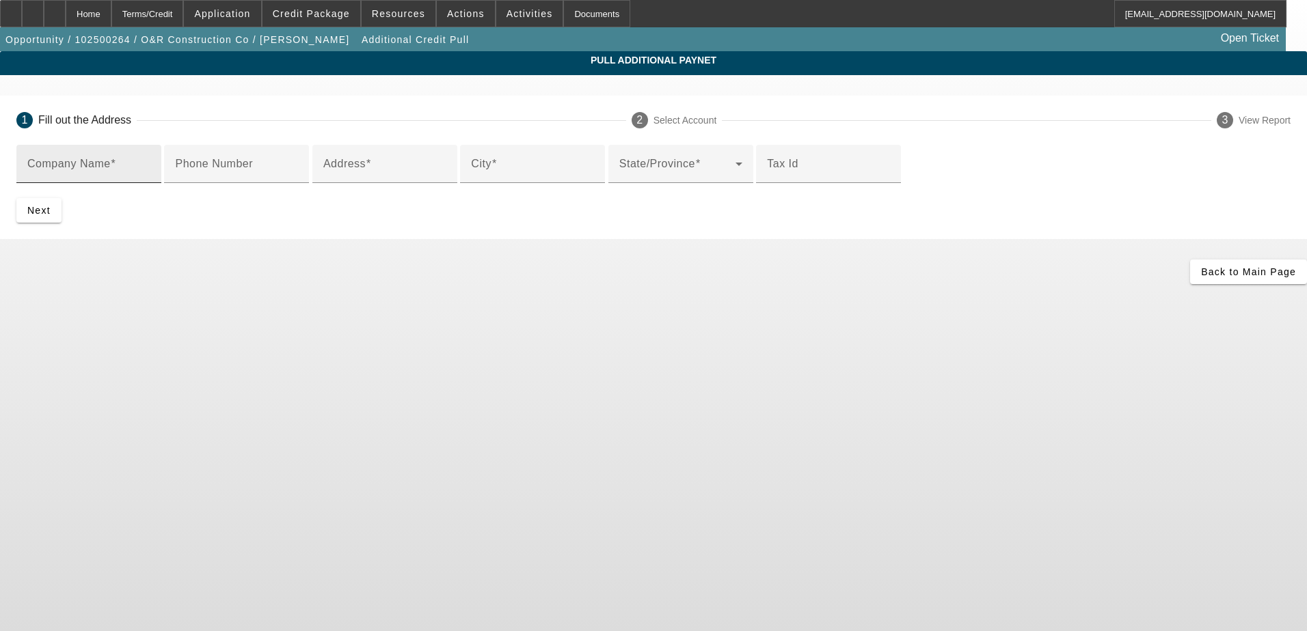
click at [150, 156] on div "Company Name" at bounding box center [88, 164] width 123 height 38
type input "Ray's Quality Lawn & Landscape"
click at [446, 183] on div "Address" at bounding box center [384, 164] width 123 height 38
paste input "173 Starlyn Trace, Hiram, GA, 30141, USA"
click at [383, 178] on input "173 Starlyn Trace, Hiram, GA, 30141, USA" at bounding box center [384, 169] width 123 height 16
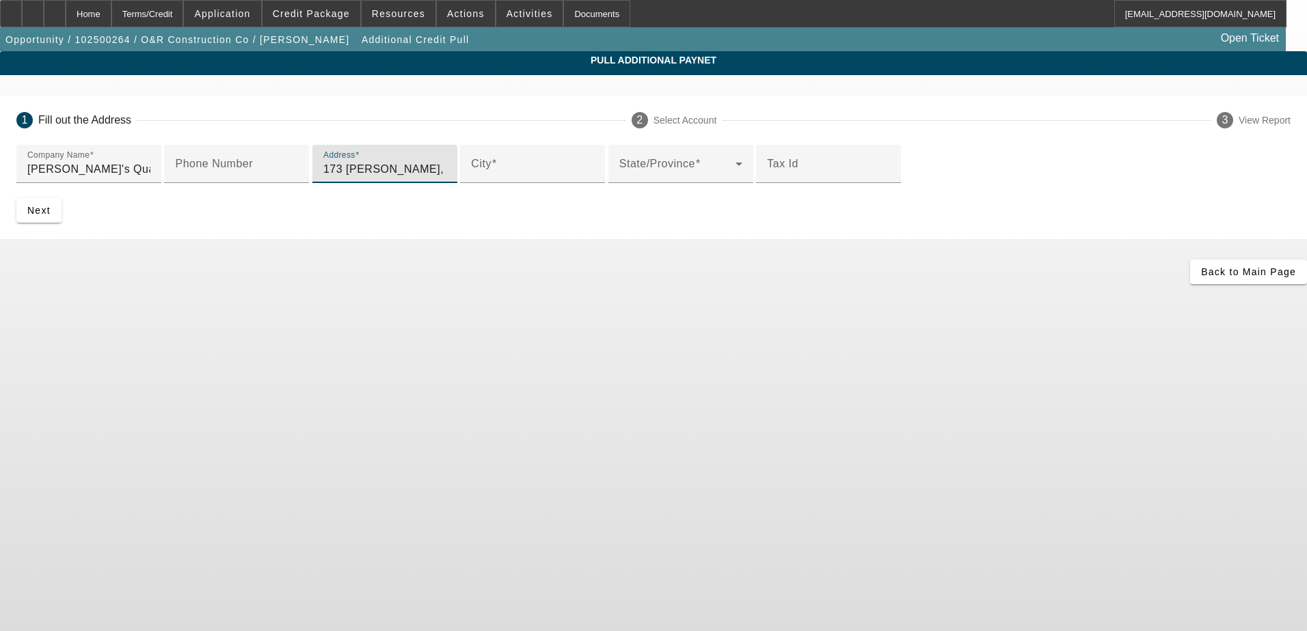
click at [383, 178] on input "173 Starlyn Trace, Hiram, GA, 30141, USA" at bounding box center [384, 169] width 123 height 16
type input "173 Starlyn Trace, Hiram, GA, 30141, USA"
click at [471, 183] on div "City" at bounding box center [532, 164] width 123 height 38
paste input "Hiram"
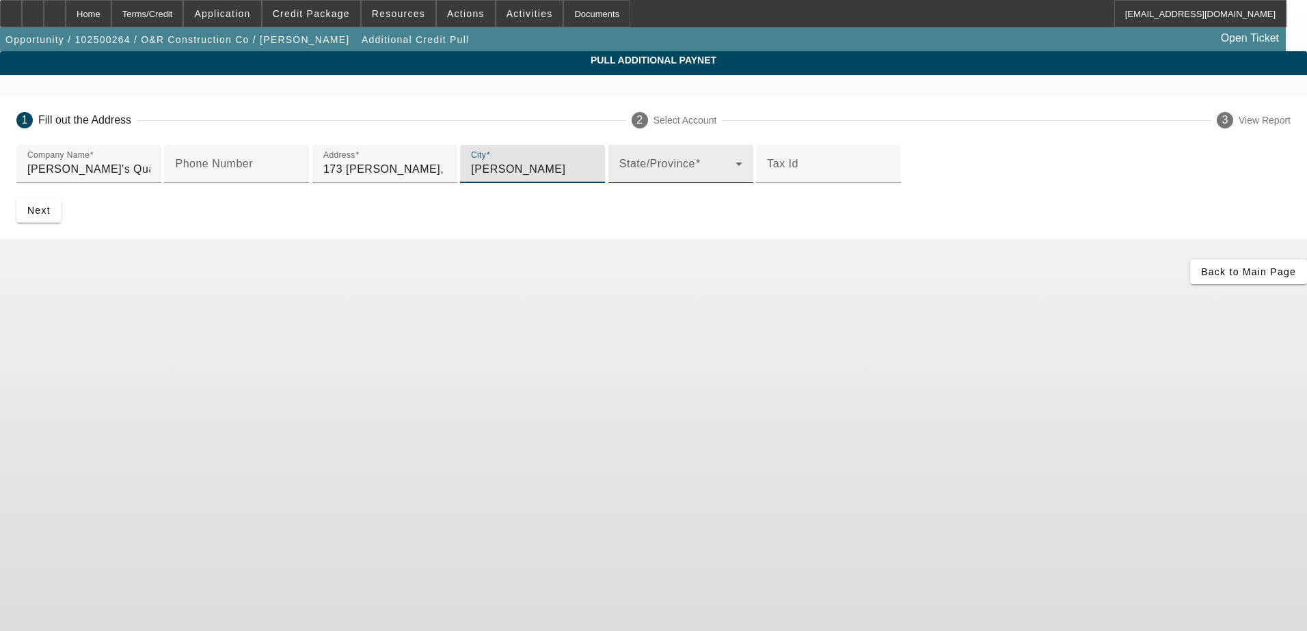
type input "Hiram"
click at [619, 178] on span at bounding box center [677, 169] width 116 height 16
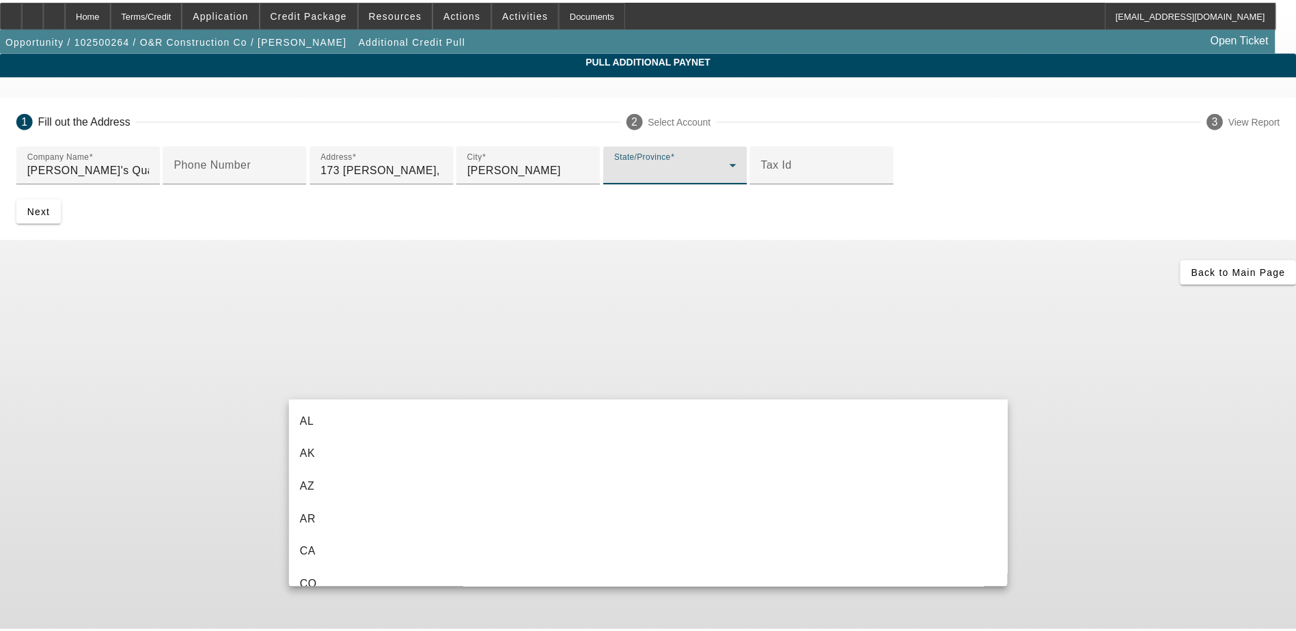
scroll to position [178, 0]
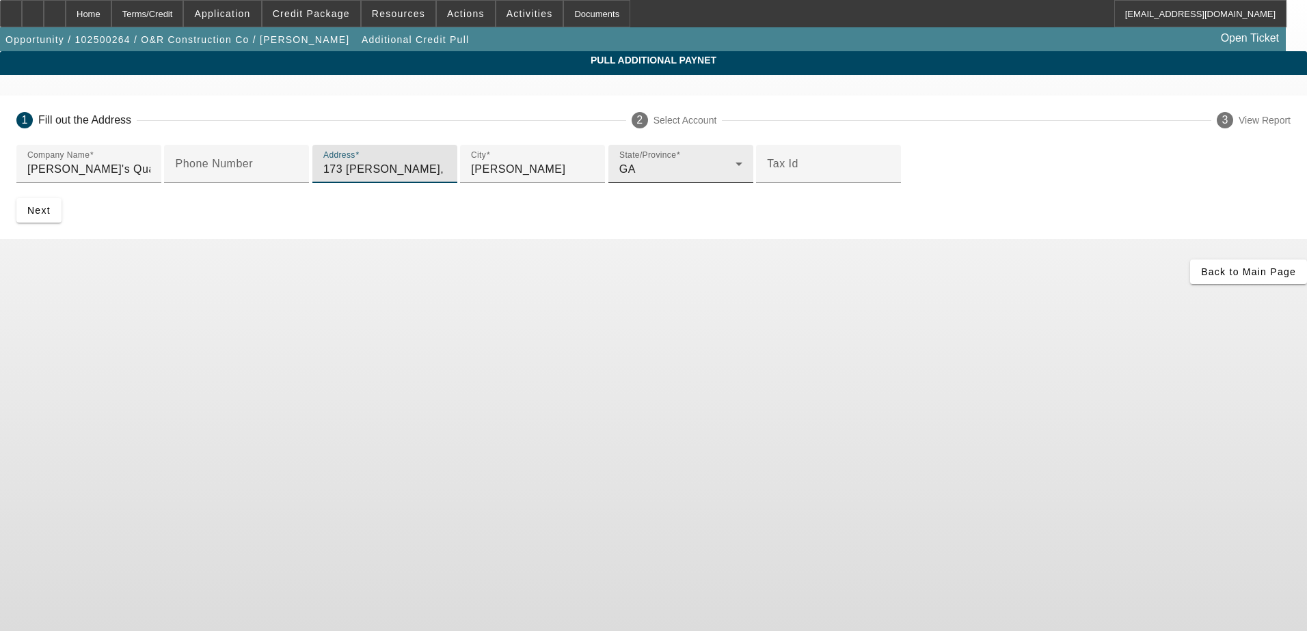
drag, startPoint x: 481, startPoint y: 273, endPoint x: 372, endPoint y: 290, distance: 110.7
click at [372, 183] on div "Address 173 Starlyn Trace, Hiram, GA, 30141, USA" at bounding box center [384, 164] width 123 height 38
type input "173 Starlyn Trace"
click at [278, 239] on div "Company Name Ray's Quality Lawn & Landscape Phone Number Address 173 Starlyn Tr…" at bounding box center [653, 192] width 1307 height 94
click at [51, 216] on span "Next" at bounding box center [38, 210] width 23 height 11
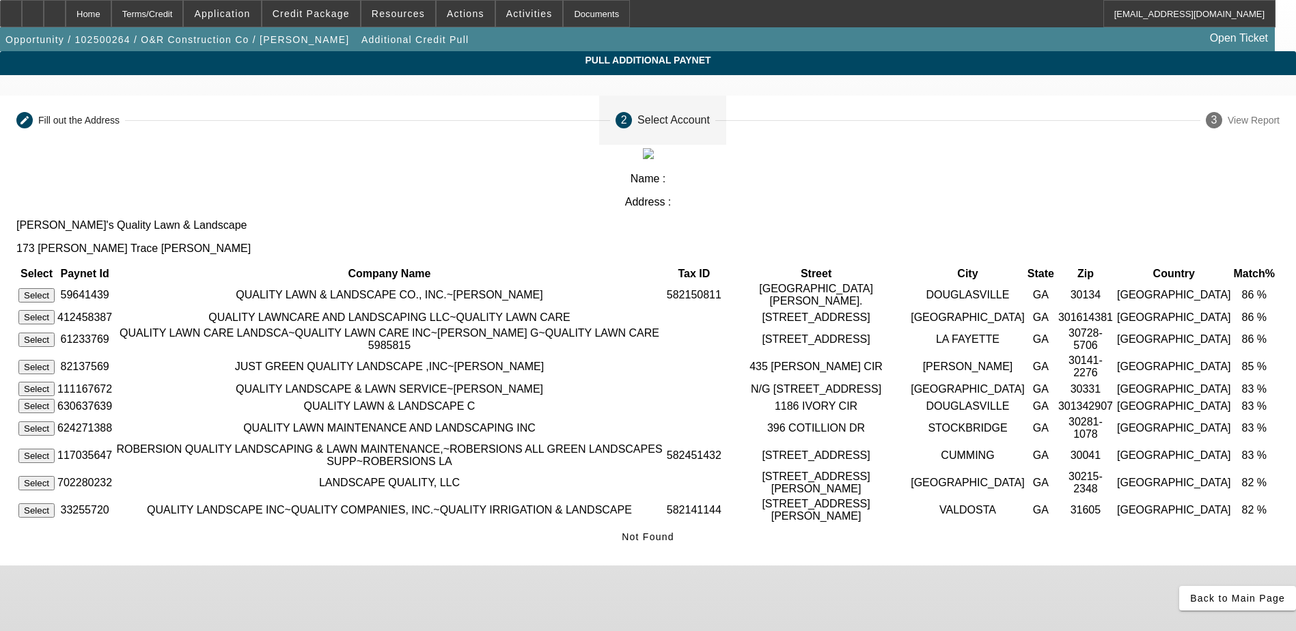
scroll to position [13, 0]
click at [1190, 593] on span "Back to Main Page" at bounding box center [1237, 598] width 95 height 11
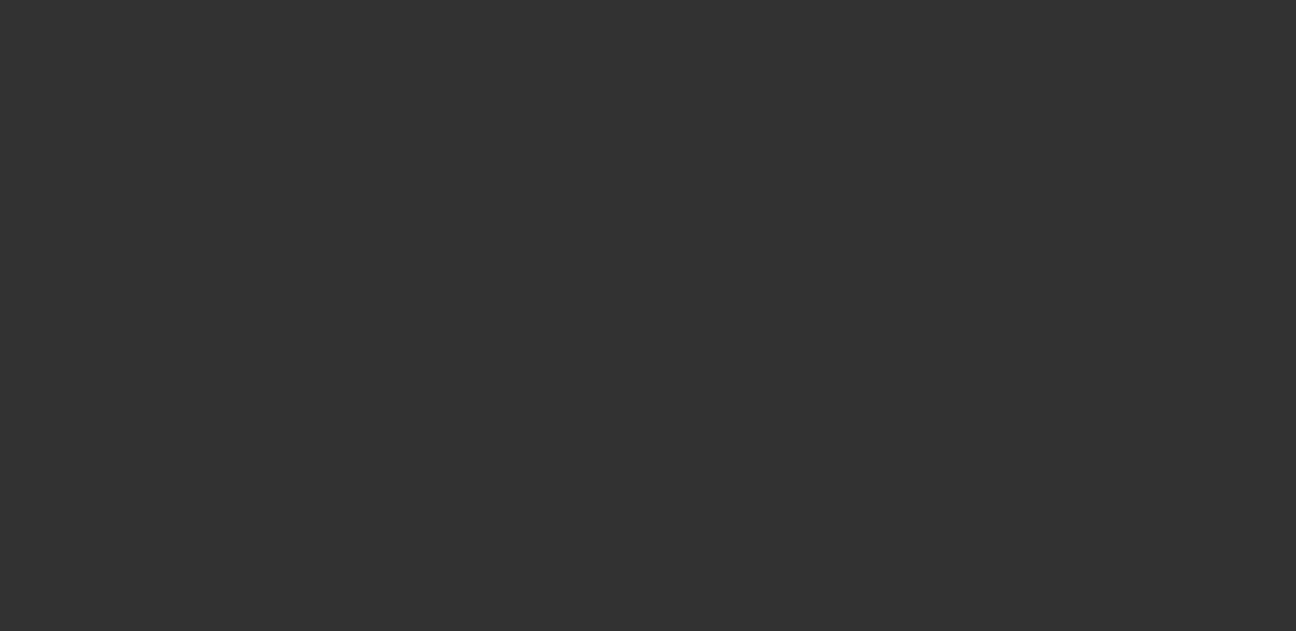
select select "0"
select select "2"
select select "0.1"
select select "4"
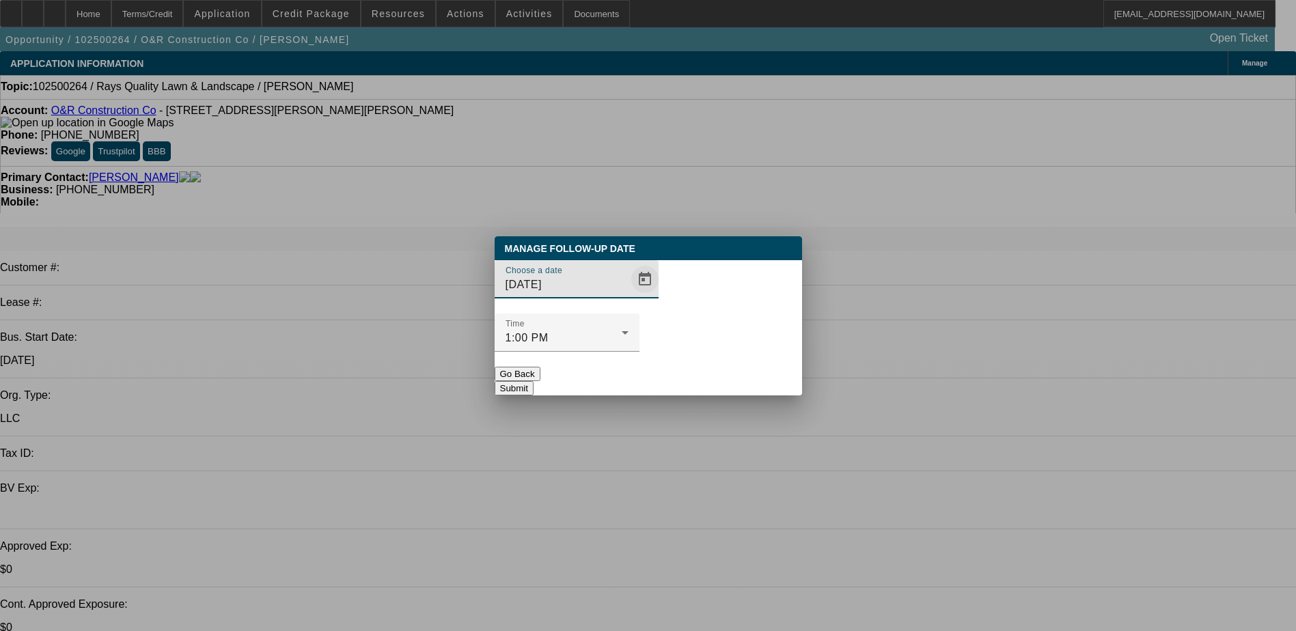
click at [629, 296] on span "Open calendar" at bounding box center [645, 279] width 33 height 33
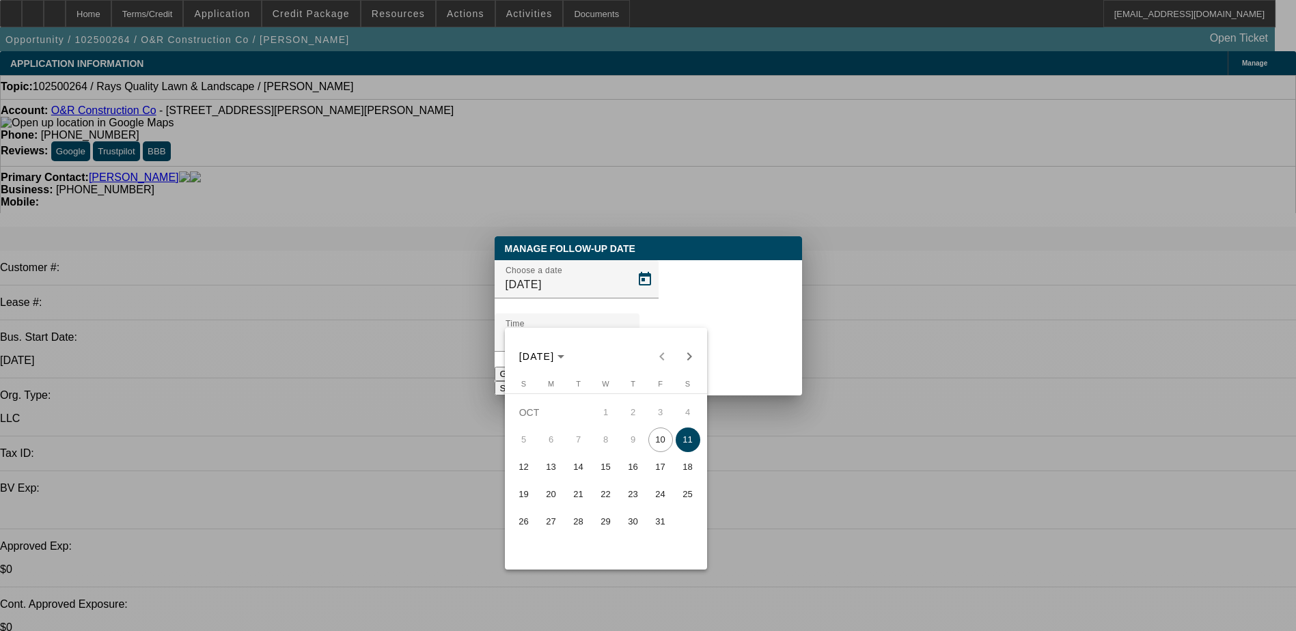
click at [554, 472] on span "13" at bounding box center [551, 467] width 25 height 25
type input "10/13/2025"
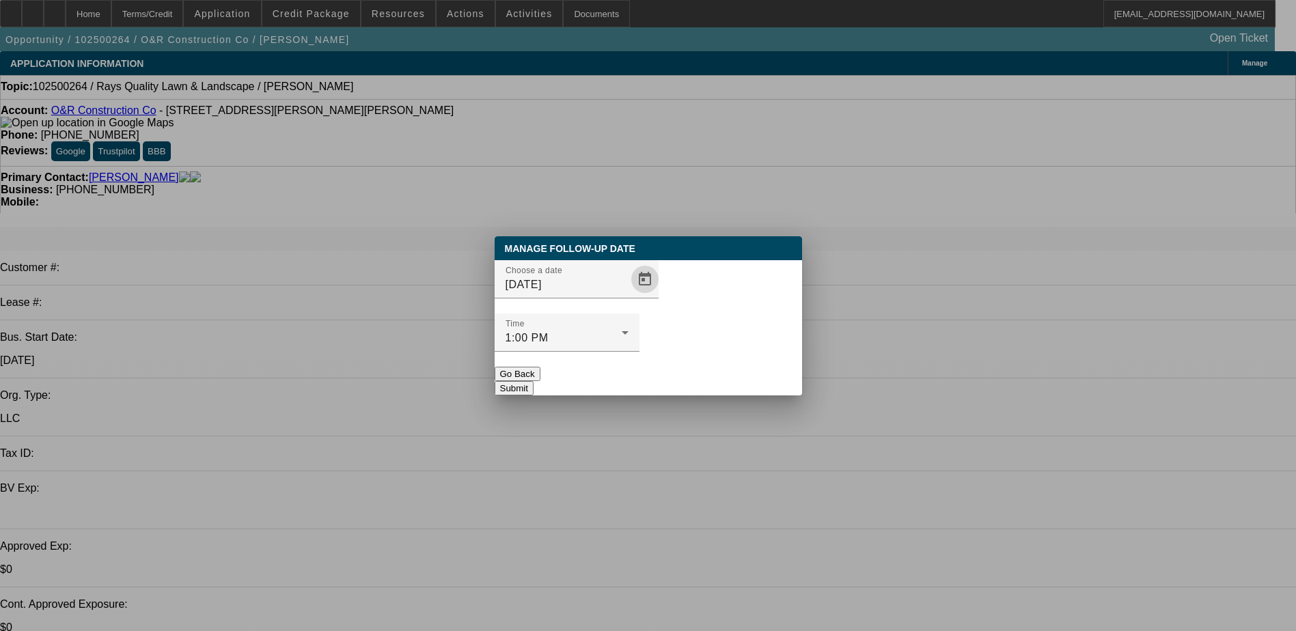
click at [534, 381] on button "Submit" at bounding box center [514, 388] width 39 height 14
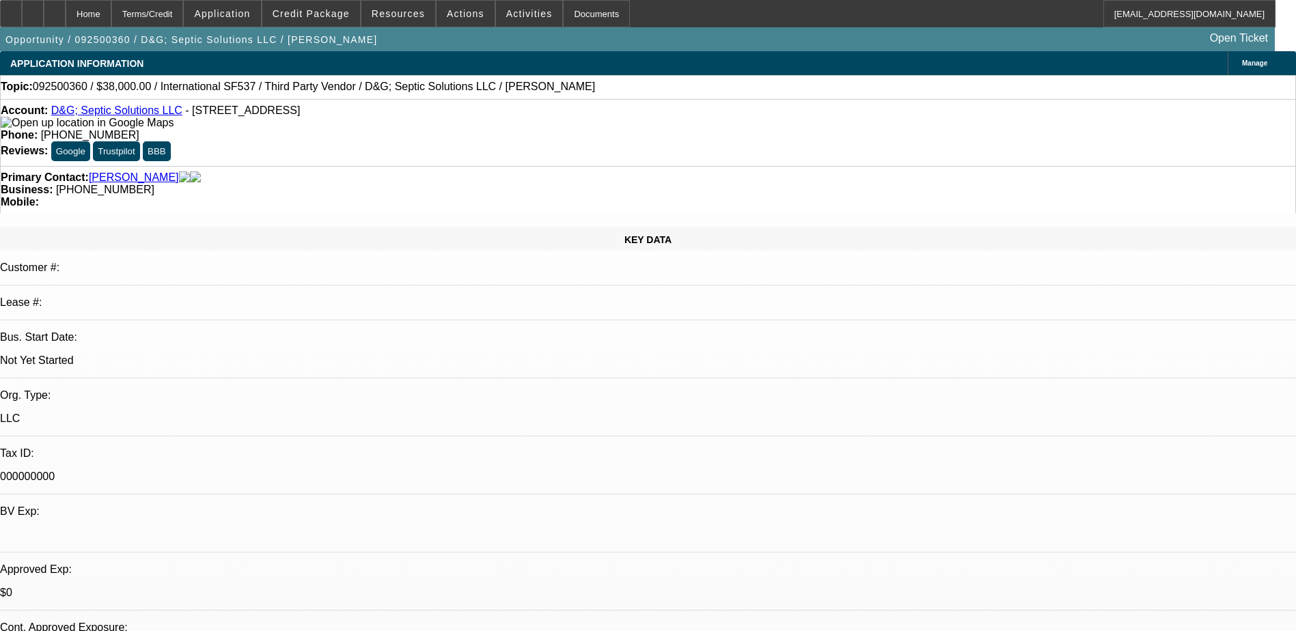
select select "0.2"
select select "2"
select select "0.1"
select select "0.2"
select select "2"
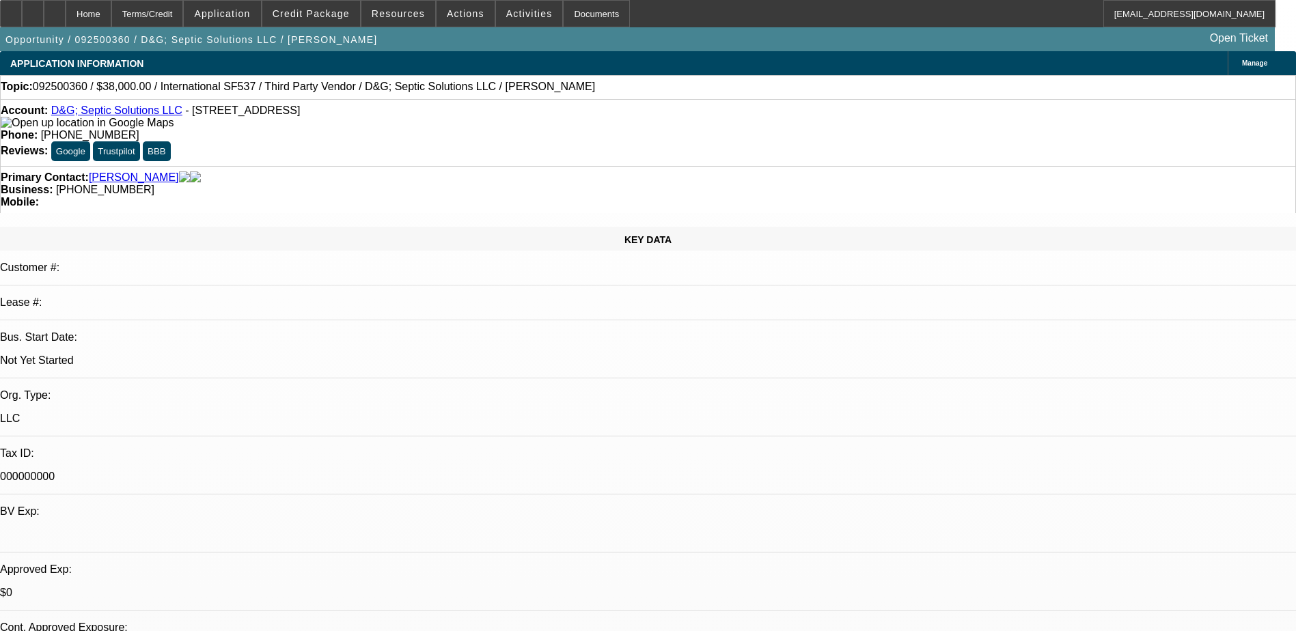
select select "0.1"
select select "0.2"
select select "2"
select select "0.1"
select select "0.2"
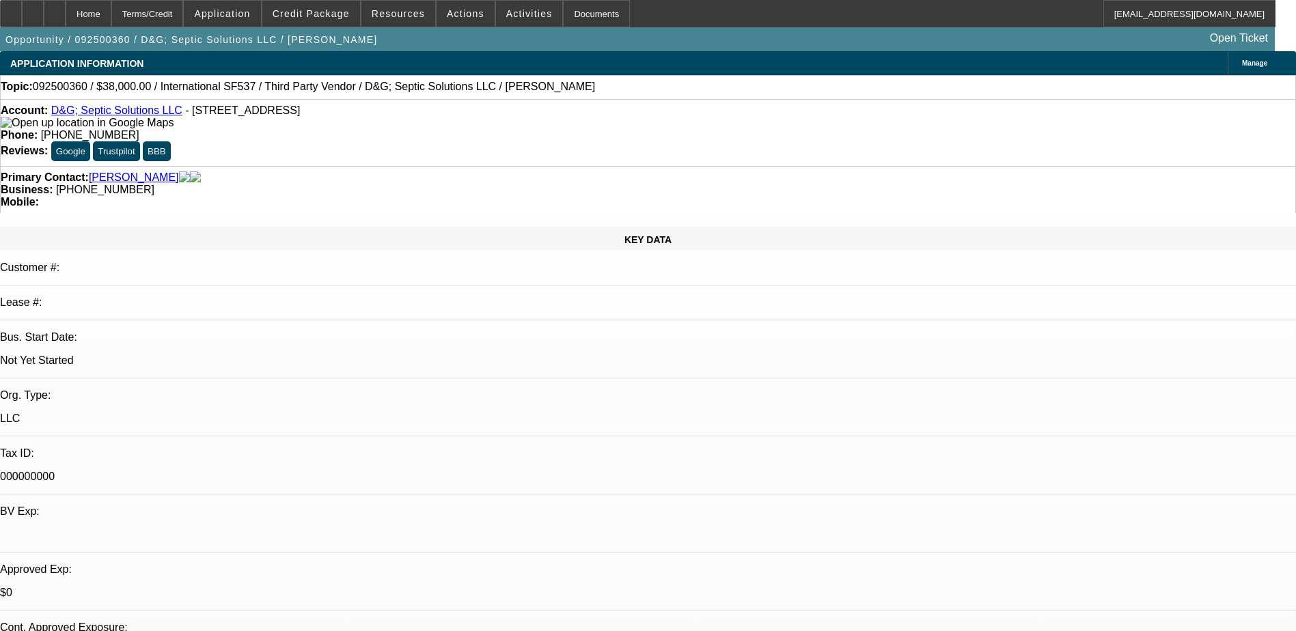
select select "2"
select select "0"
select select "1"
select select "2"
select select "4"
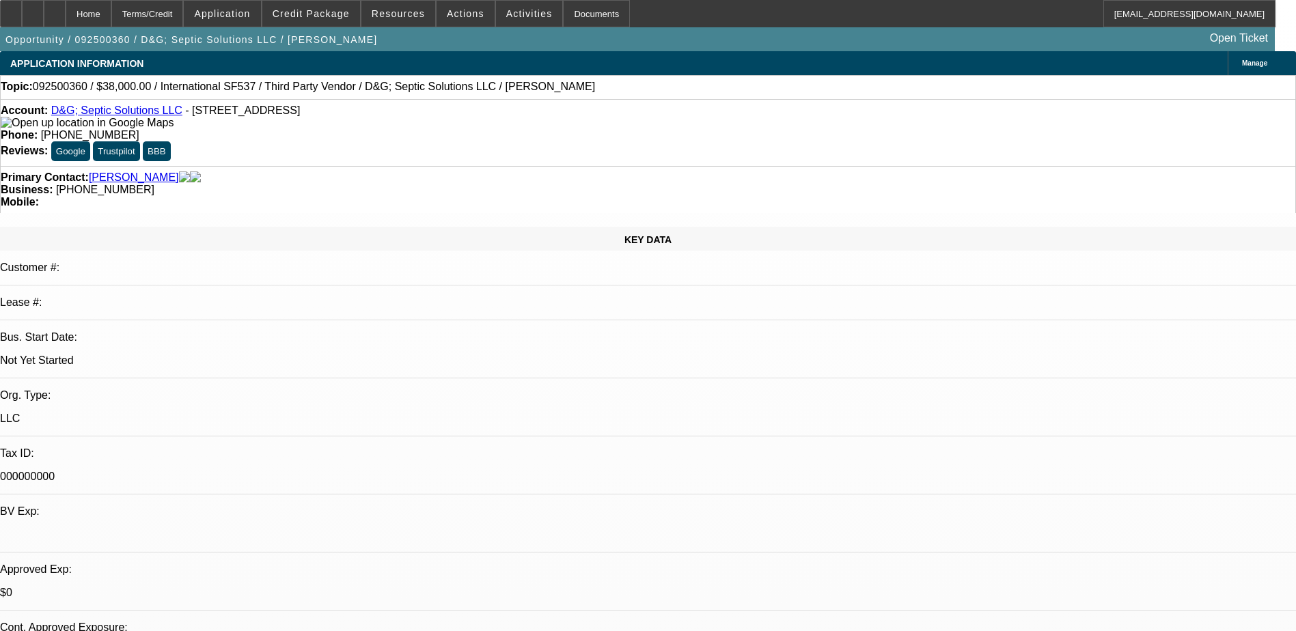
select select "1"
select select "2"
select select "4"
select select "1"
select select "2"
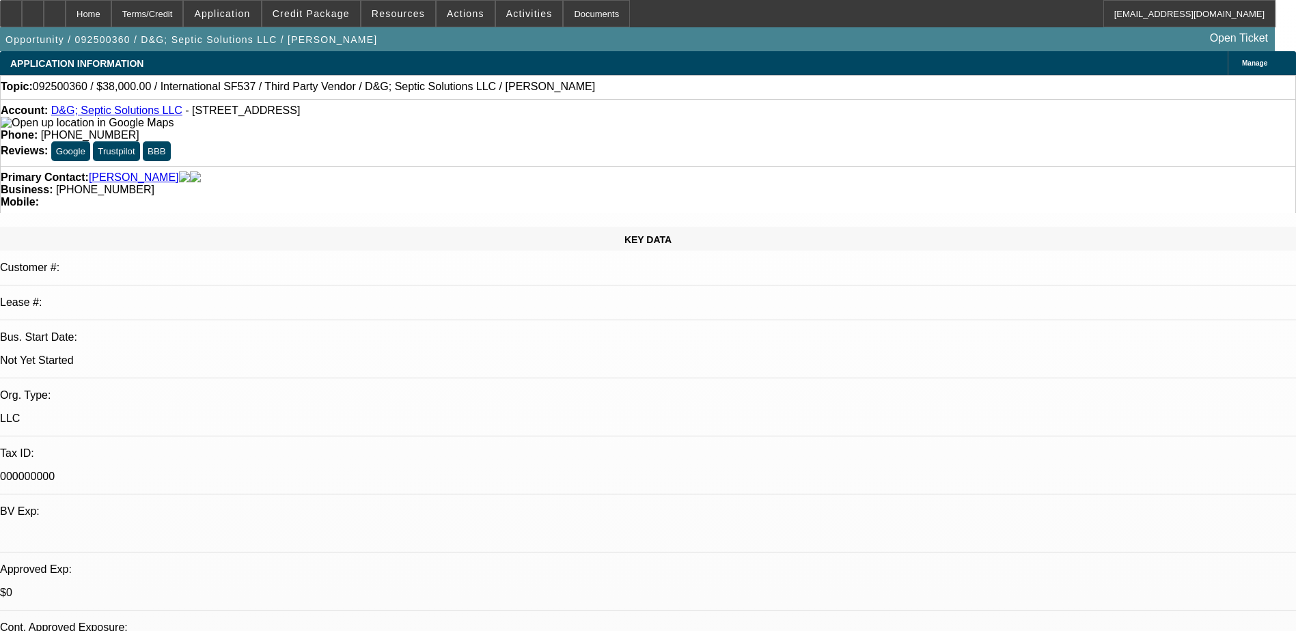
select select "4"
select select "1"
select select "2"
select select "6"
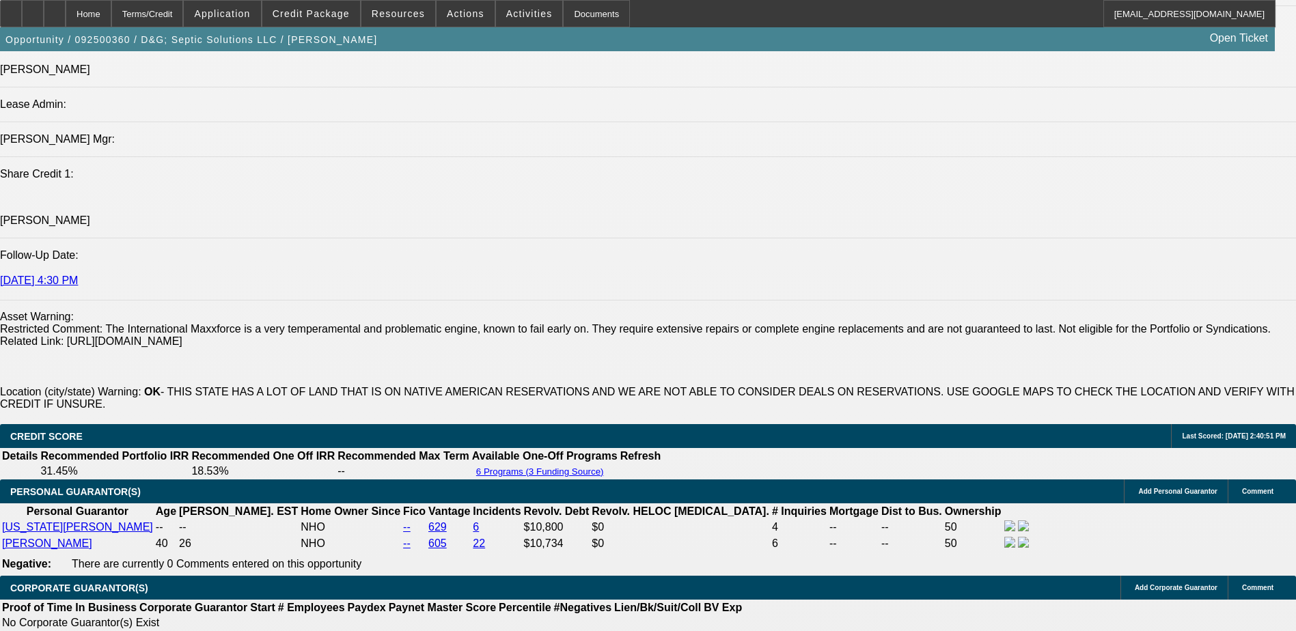
scroll to position [321, 0]
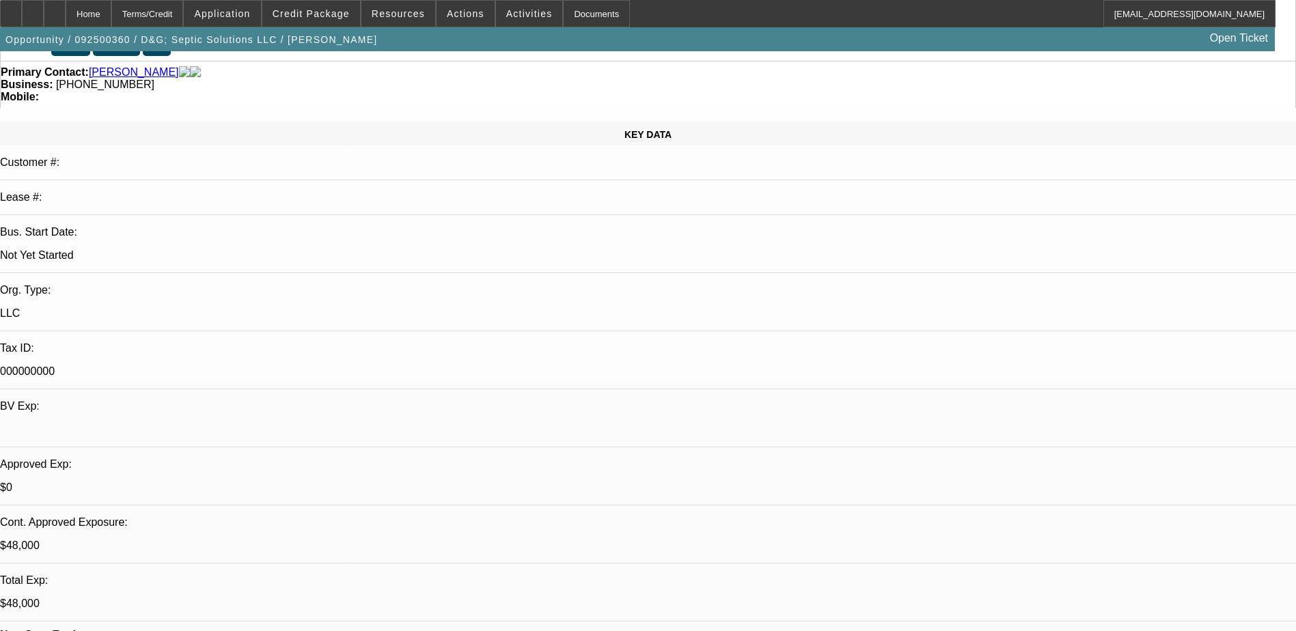
scroll to position [0, 0]
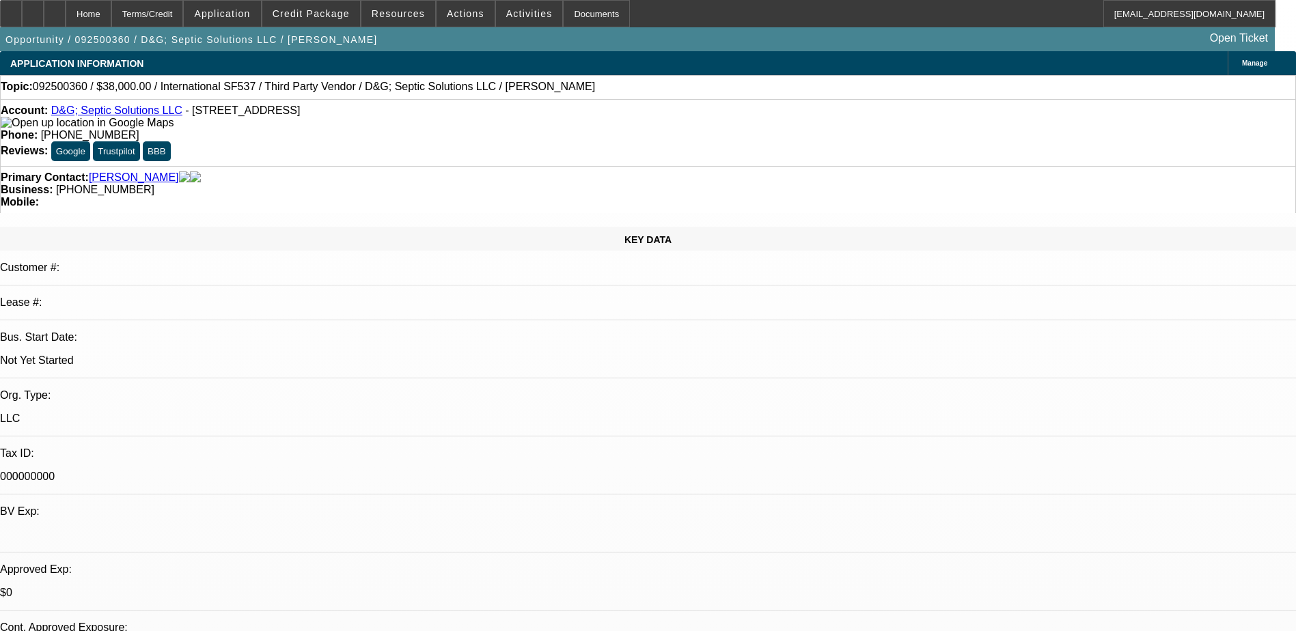
click at [152, 115] on link "D&G; Septic Solutions LLC" at bounding box center [116, 111] width 131 height 12
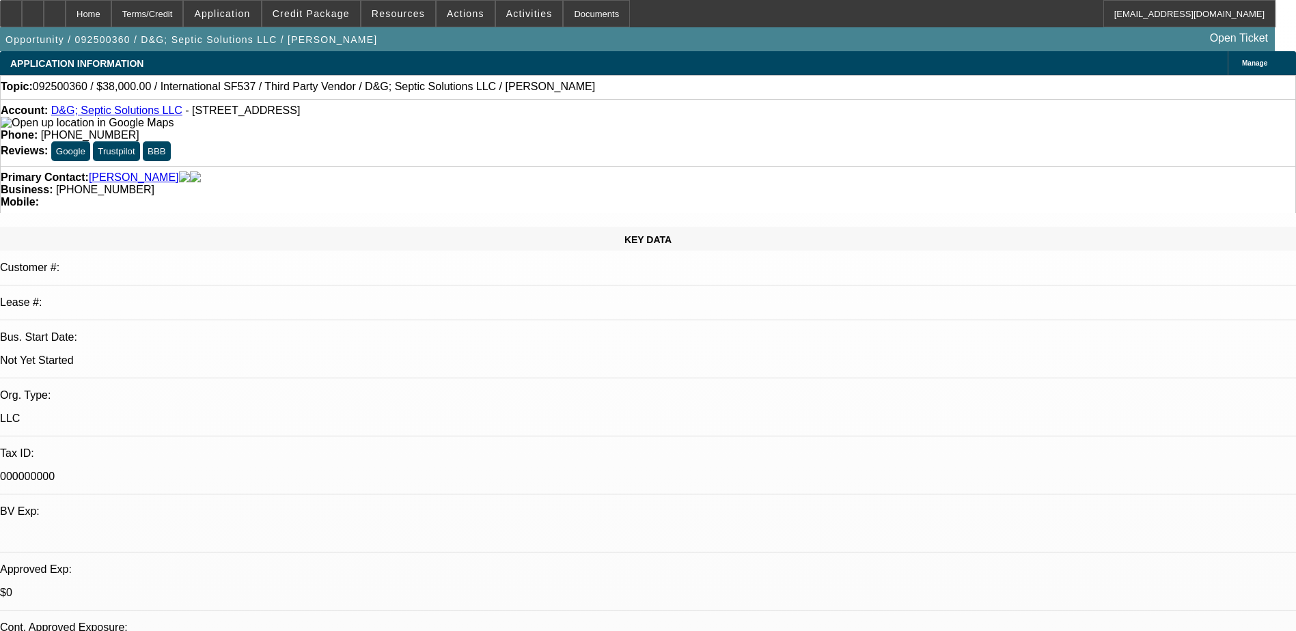
scroll to position [526, 0]
click at [346, 21] on span at bounding box center [311, 13] width 98 height 33
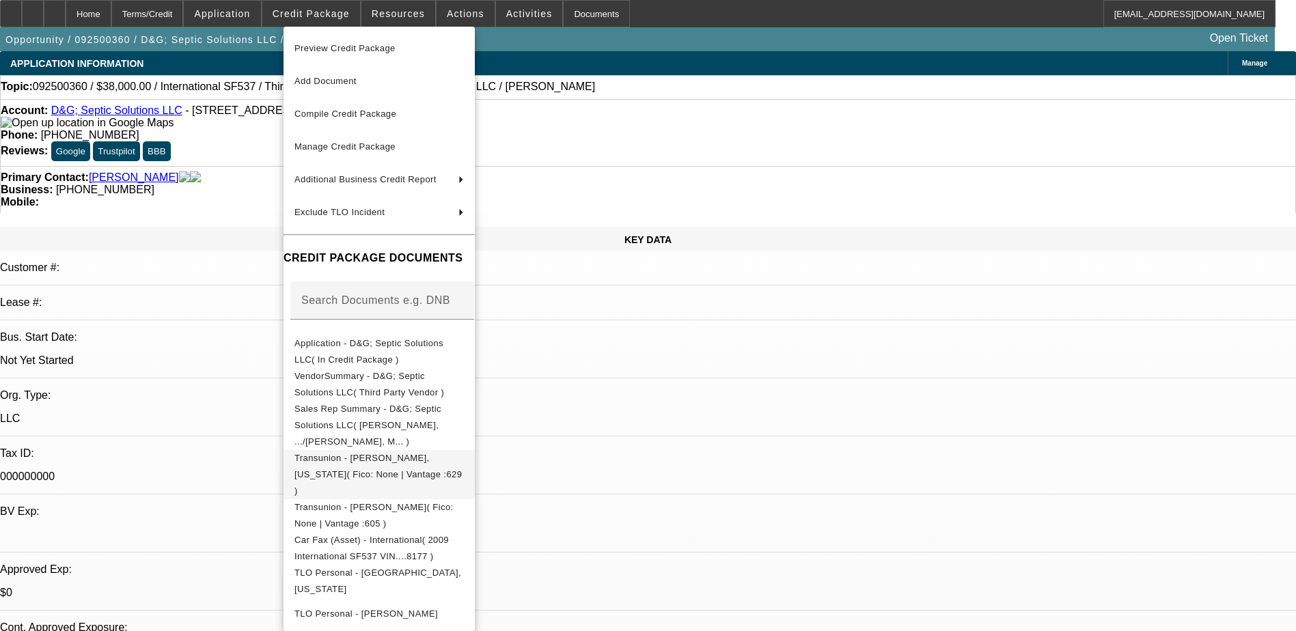
scroll to position [171, 0]
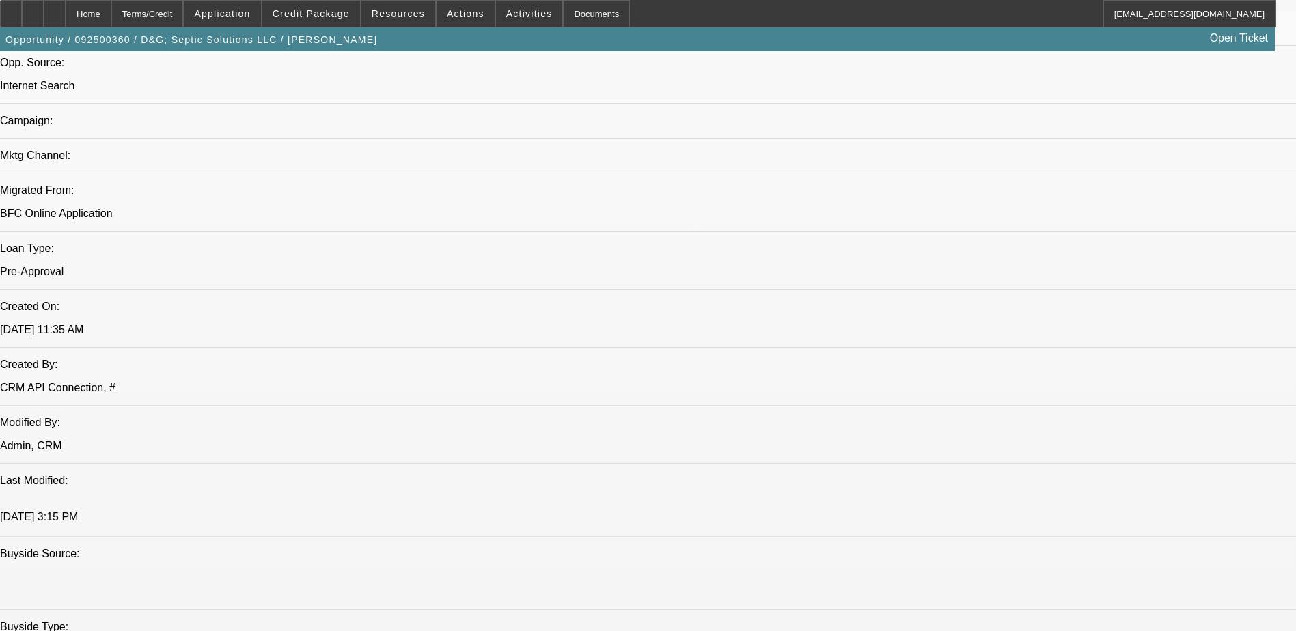
scroll to position [0, 0]
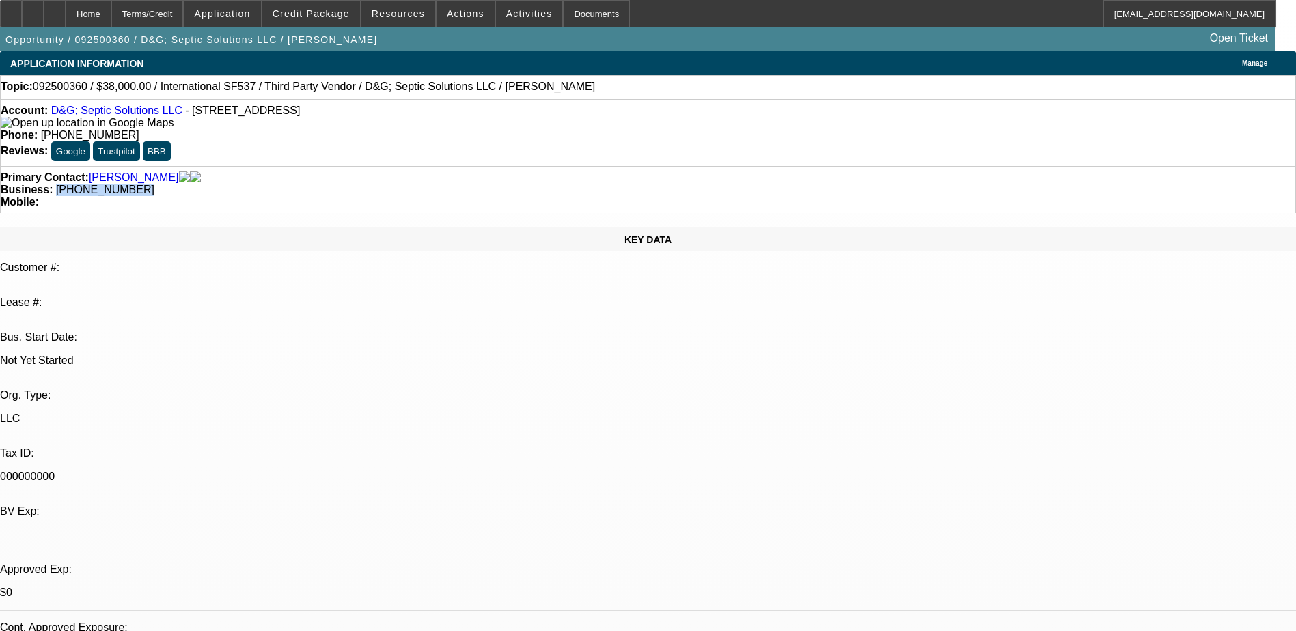
drag, startPoint x: 569, startPoint y: 153, endPoint x: 487, endPoint y: 164, distance: 82.7
click at [487, 166] on div "Primary Contact: Kerr, David Business: (918) 857-1906 Mobile:" at bounding box center [648, 189] width 1296 height 47
copy span "(918) 857-1906"
drag, startPoint x: 311, startPoint y: 310, endPoint x: 342, endPoint y: 178, distance: 135.4
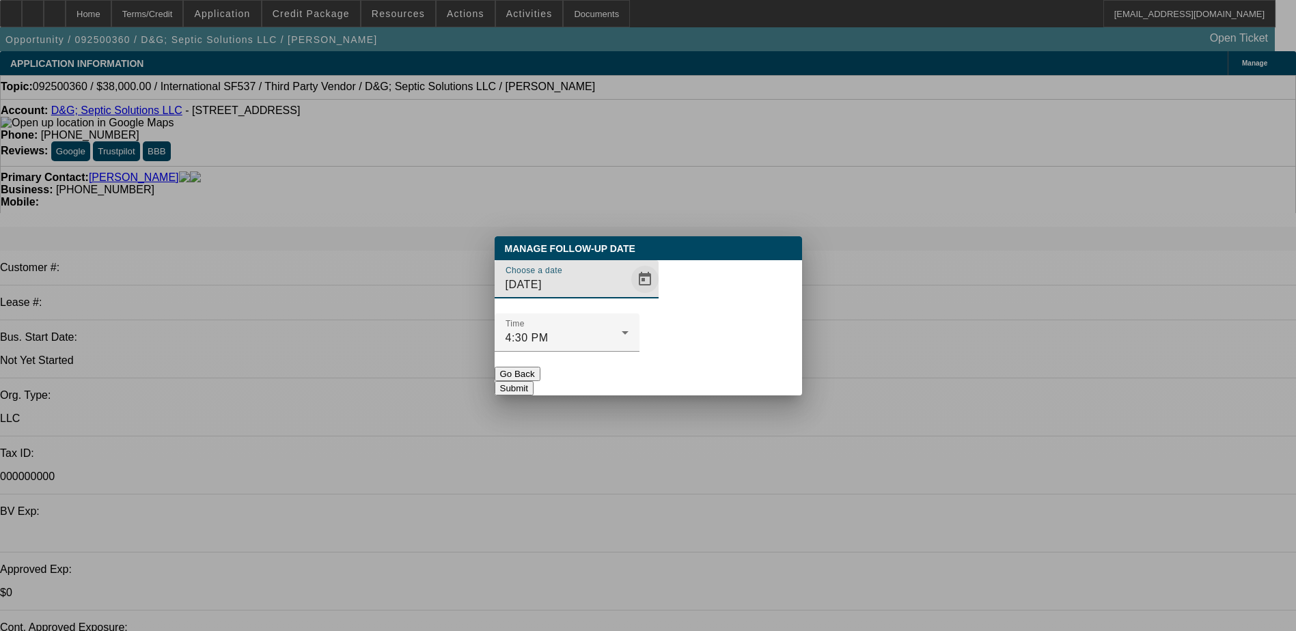
click at [629, 296] on span "Open calendar" at bounding box center [645, 279] width 33 height 33
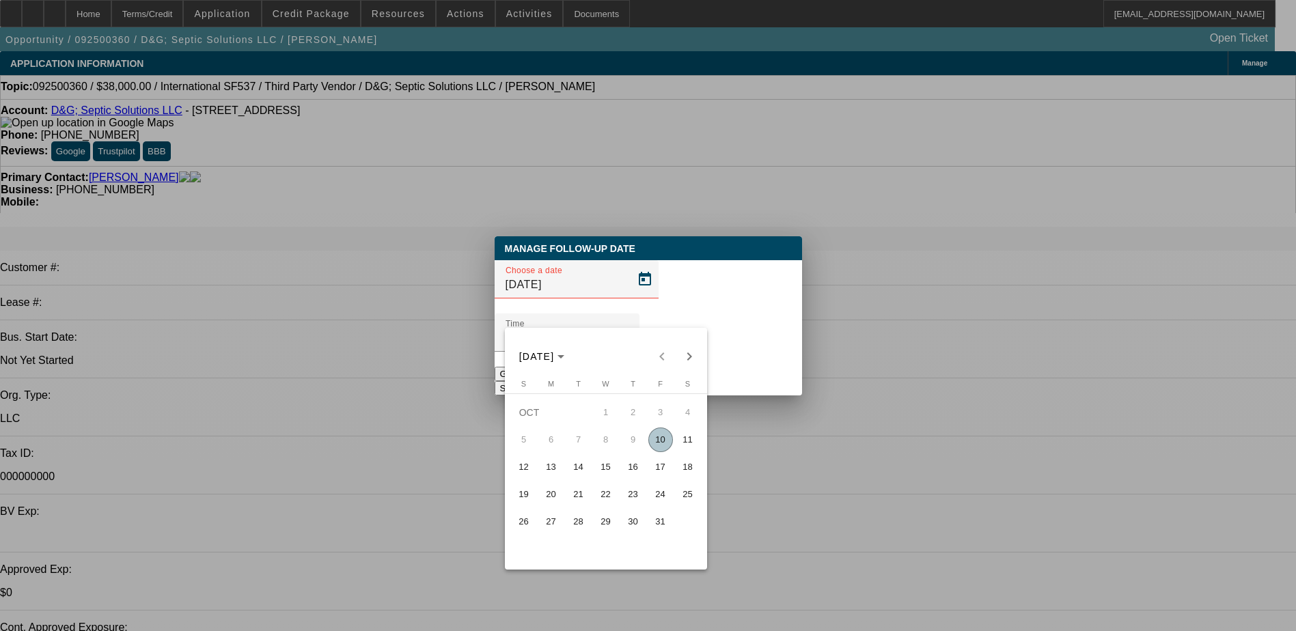
click at [551, 470] on span "13" at bounding box center [551, 467] width 25 height 25
type input "10/13/2025"
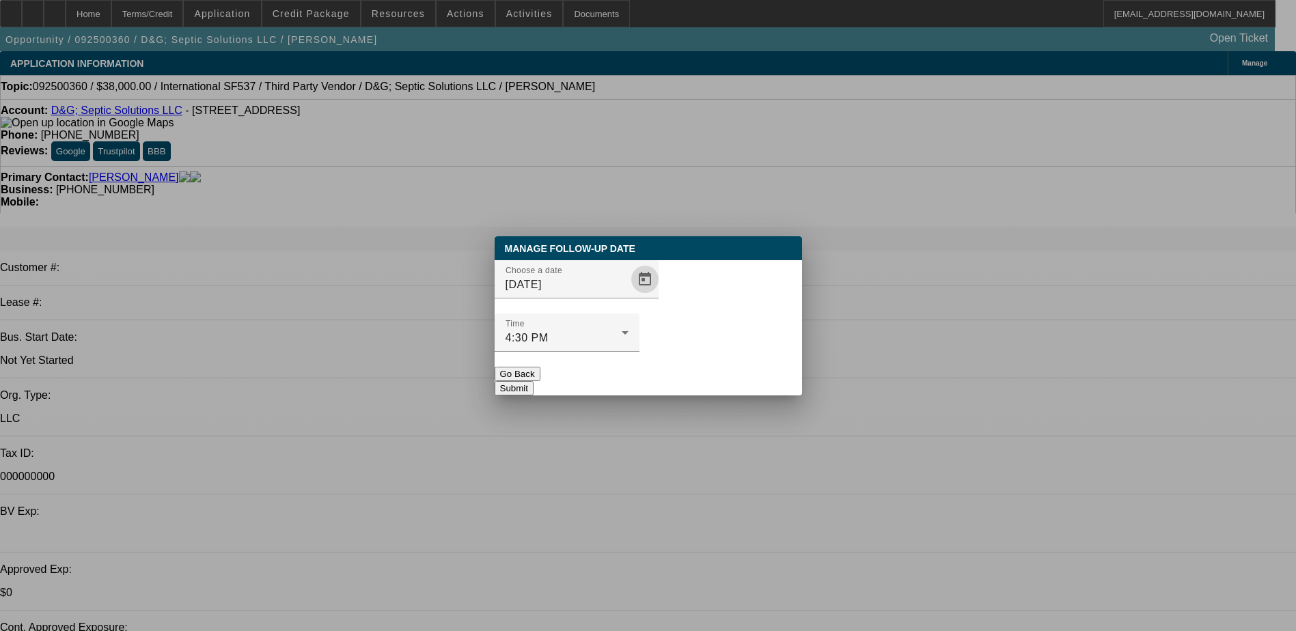
click at [534, 381] on button "Submit" at bounding box center [514, 388] width 39 height 14
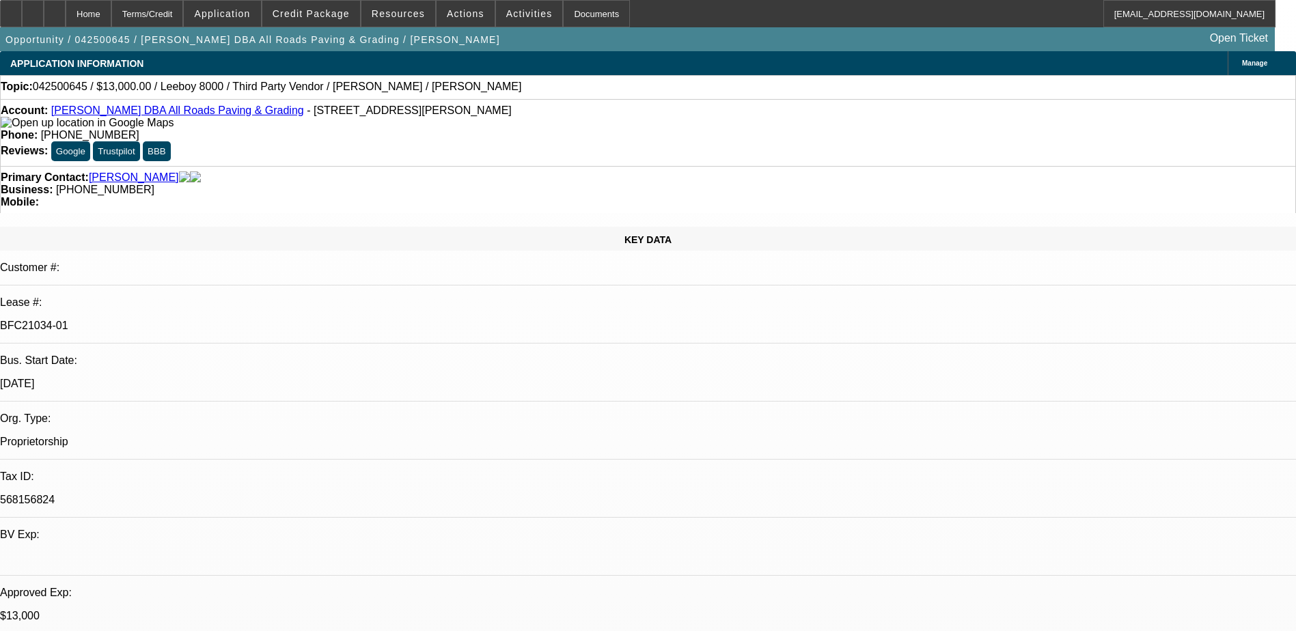
select select "0"
select select "0.1"
select select "0"
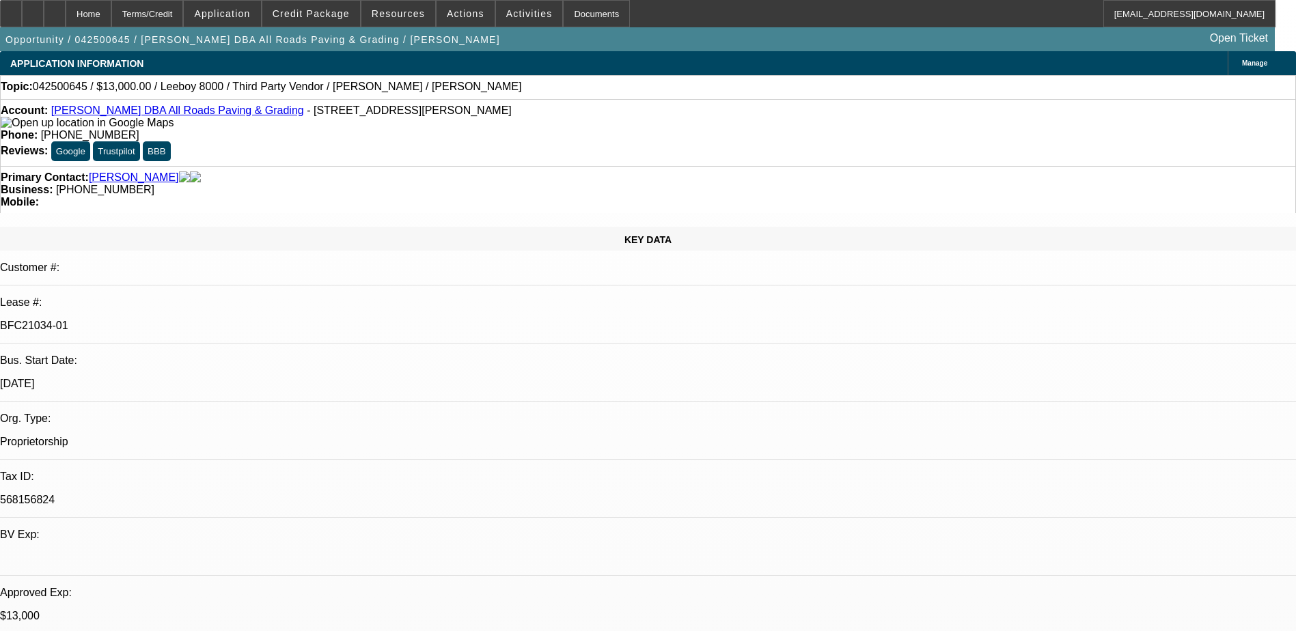
select select "0"
select select "0.1"
select select "0"
select select "0.1"
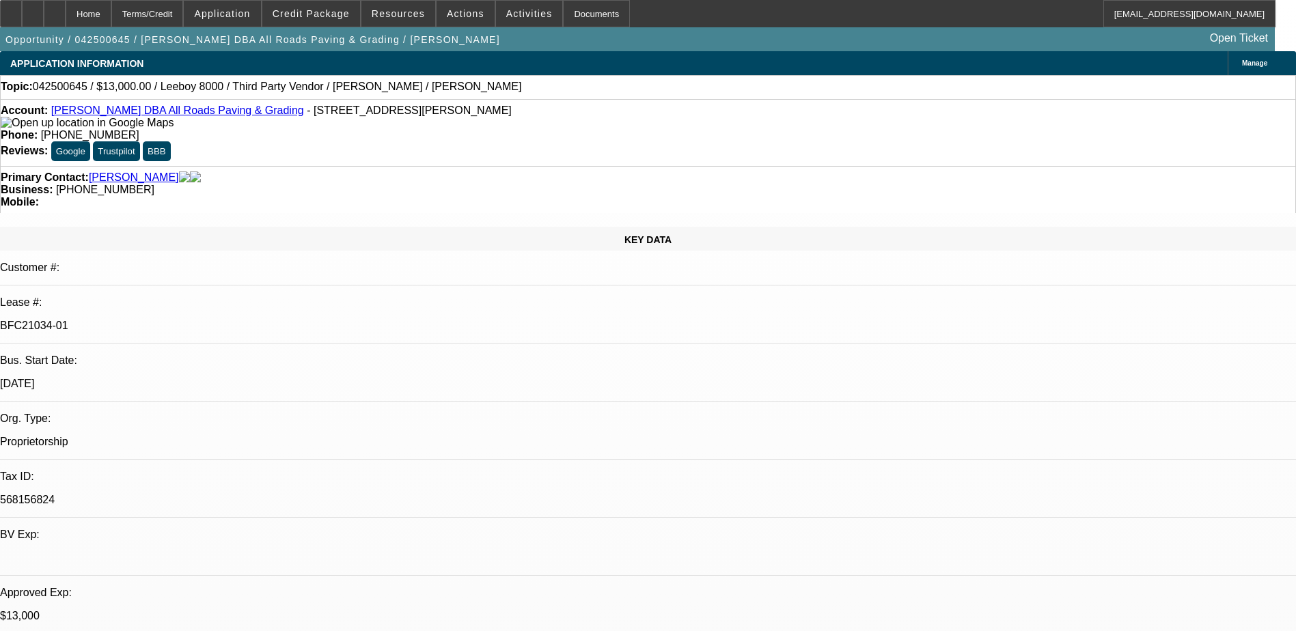
select select "0"
select select "0.1"
select select "1"
select select "3"
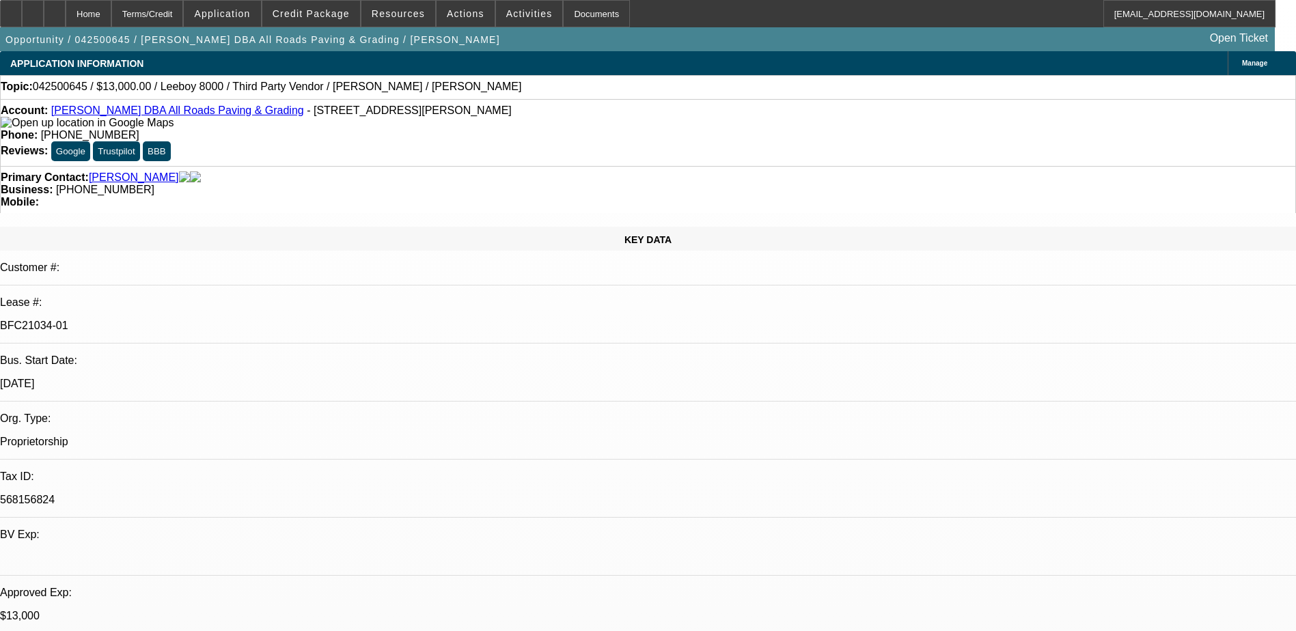
select select "5"
select select "1"
select select "3"
select select "5"
select select "1"
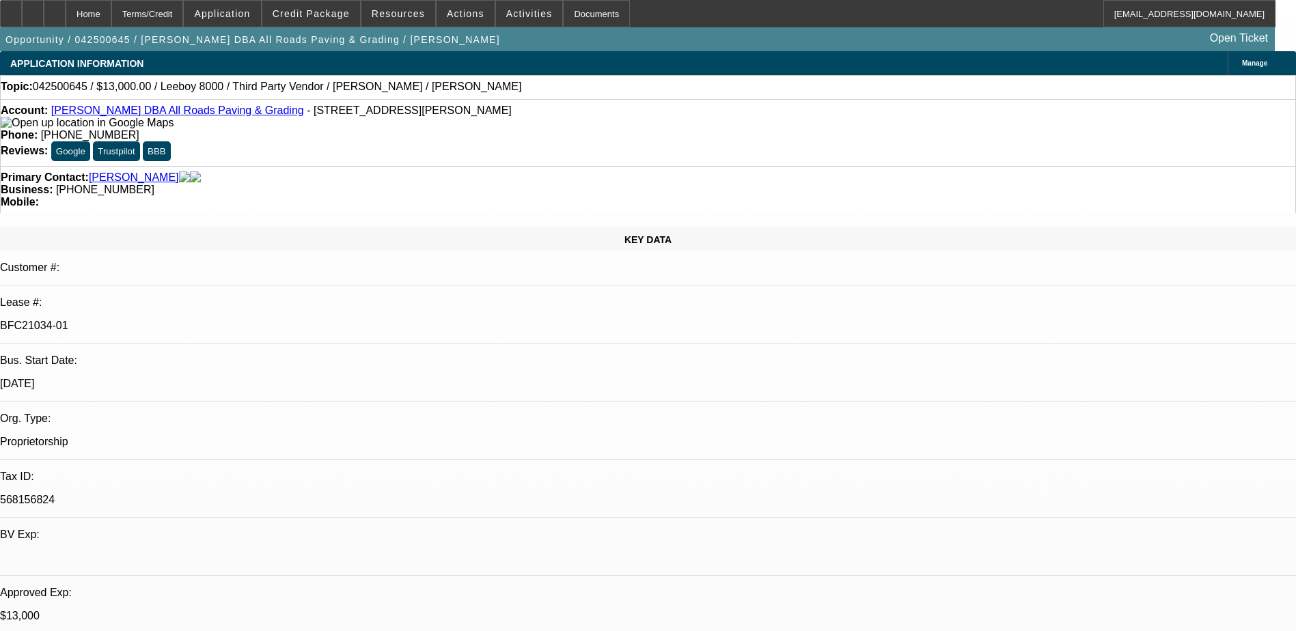
select select "3"
select select "5"
select select "1"
select select "3"
select select "5"
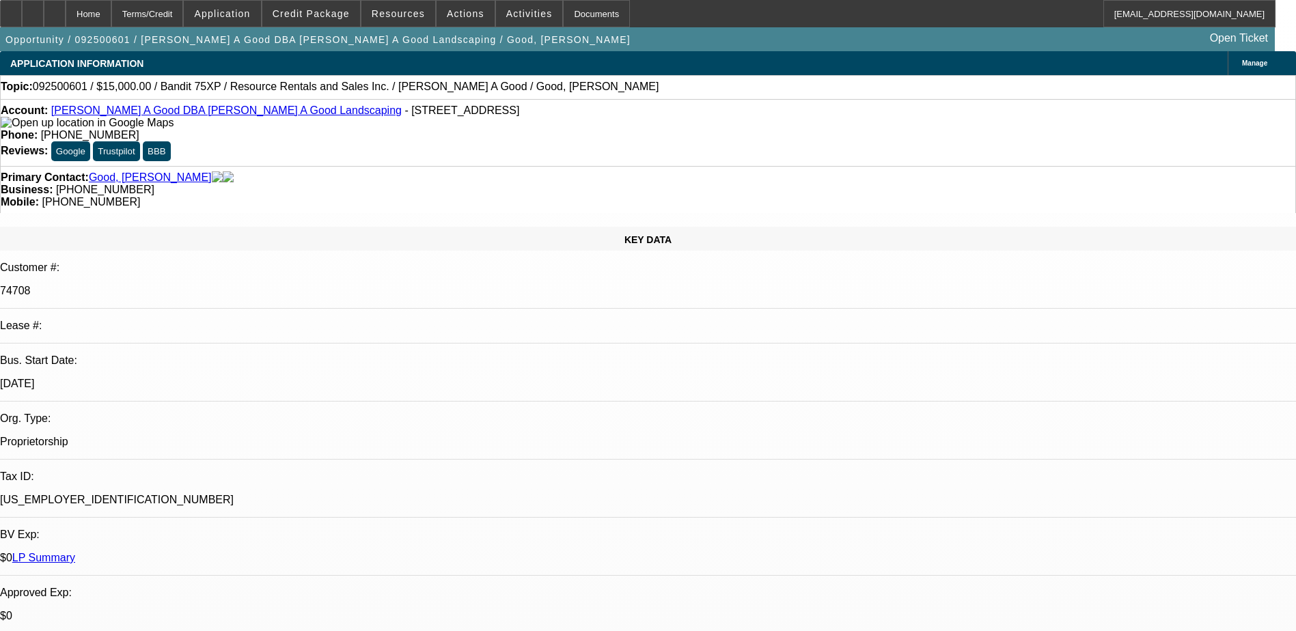
select select "0"
select select "3"
select select "0"
select select "6"
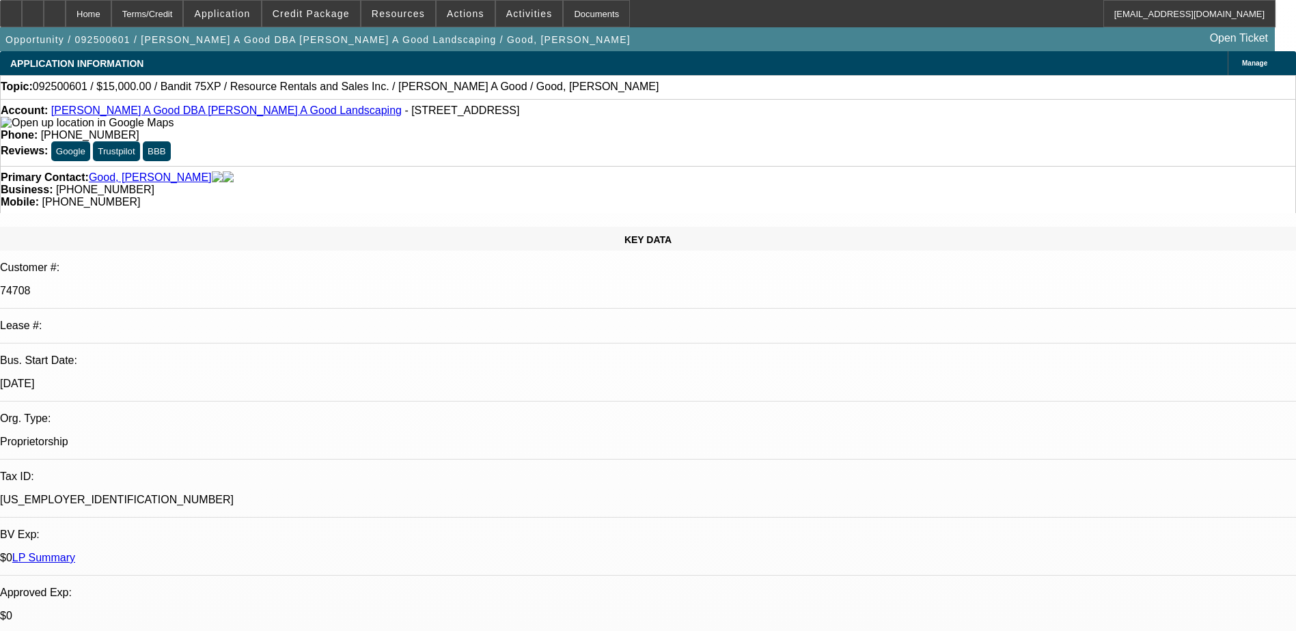
select select "0"
select select "3"
select select "0"
select select "6"
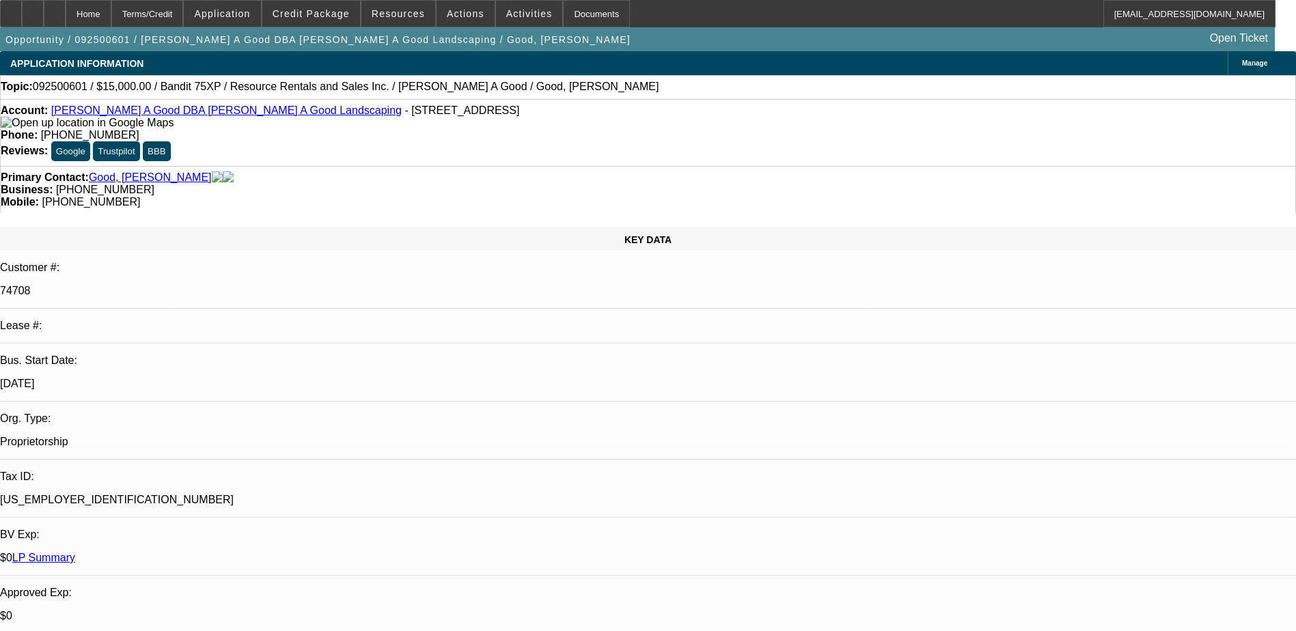
select select "0"
select select "3"
select select "0"
select select "2"
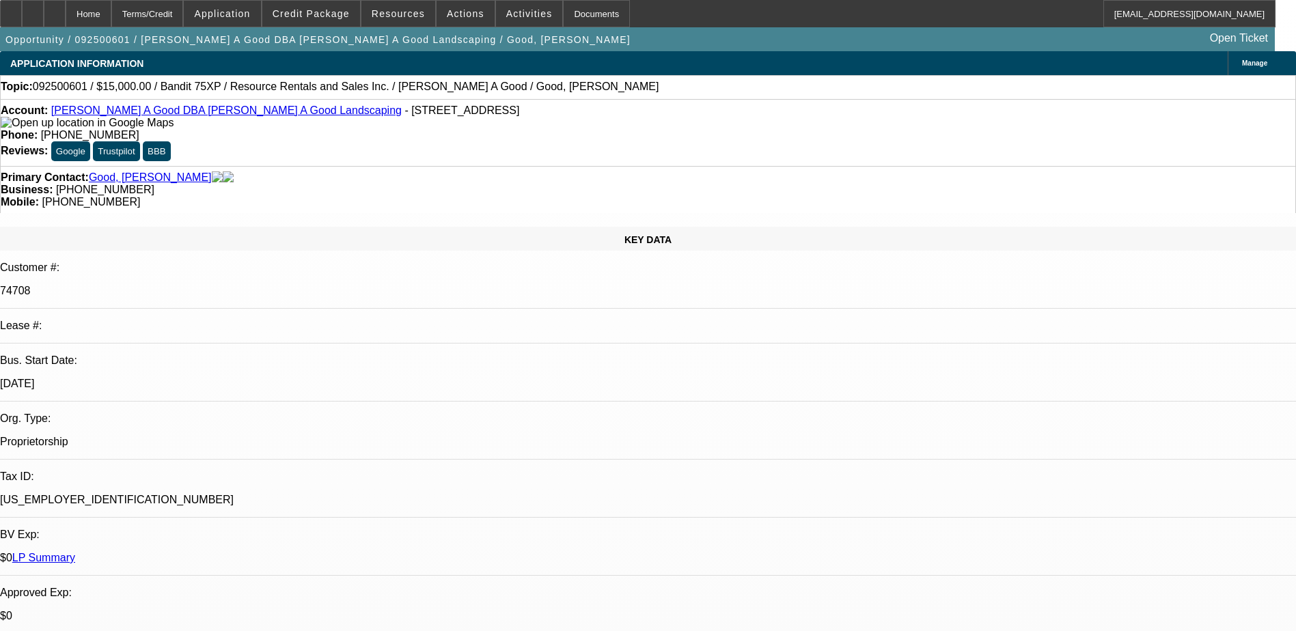
select select "0"
select select "3"
select select "0"
select select "2"
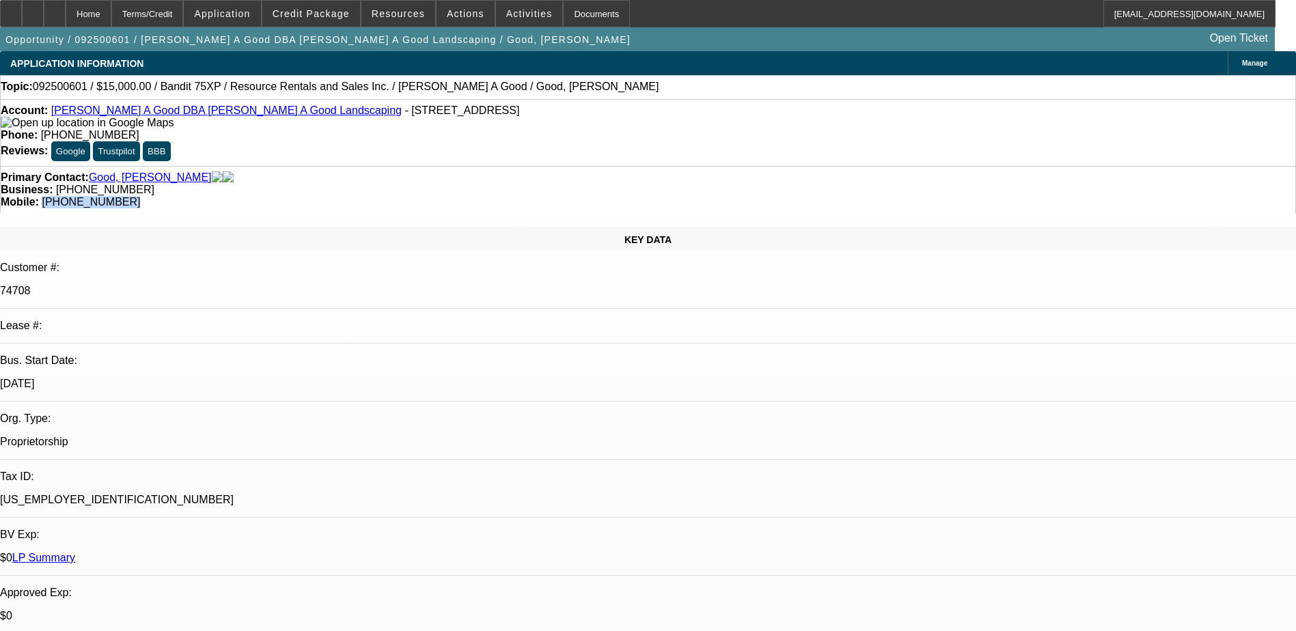
drag, startPoint x: 754, startPoint y: 150, endPoint x: 686, endPoint y: 163, distance: 69.6
click at [686, 166] on div "Primary Contact: Good, [PERSON_NAME] Business: [PHONE_NUMBER] Mobile: [PHONE_NU…" at bounding box center [648, 189] width 1296 height 47
copy span "[PHONE_NUMBER]"
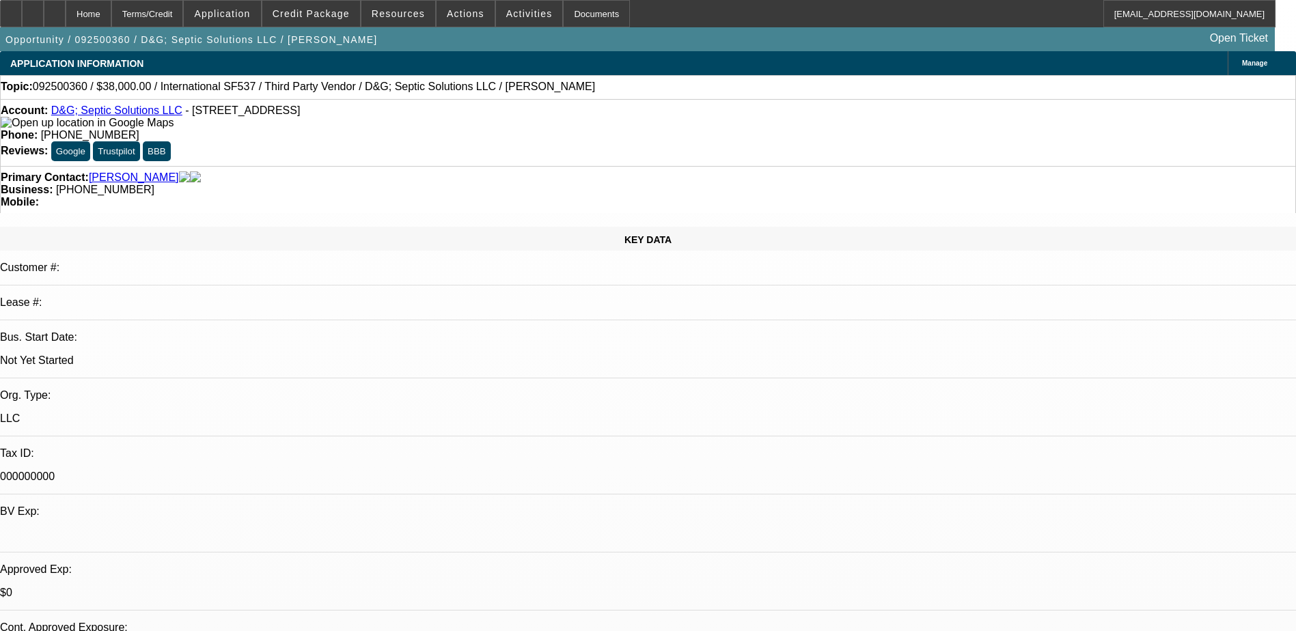
select select "0.2"
select select "2"
select select "0.1"
select select "4"
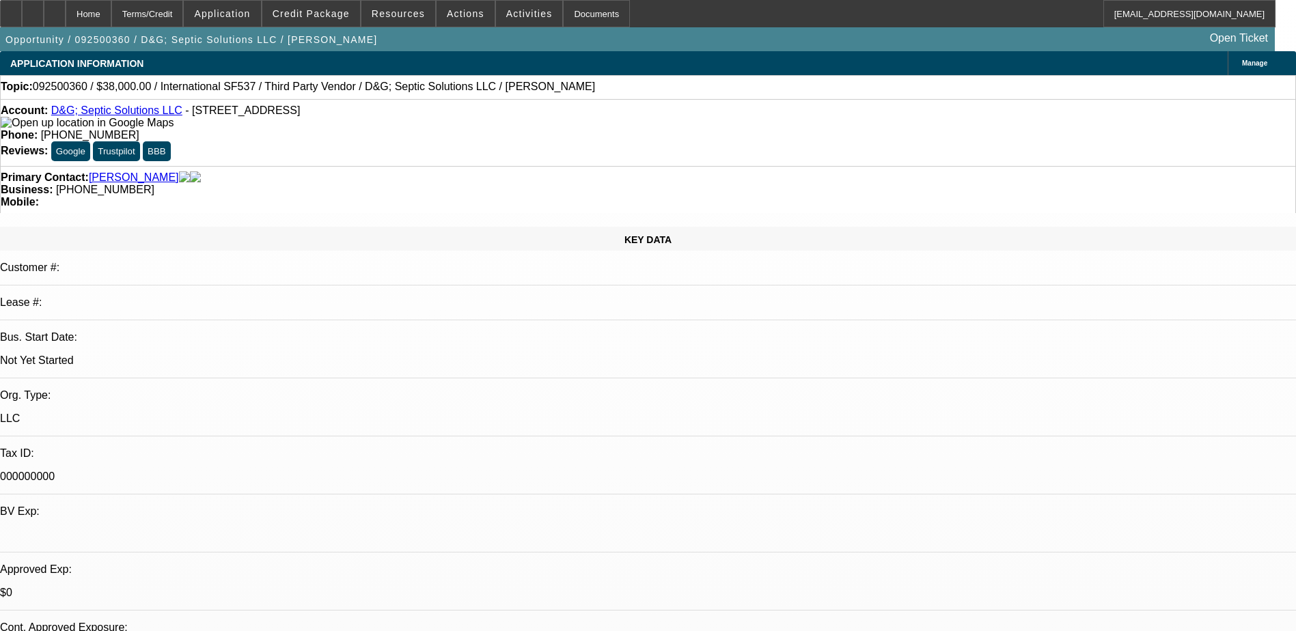
select select "0.2"
select select "2"
select select "0.1"
select select "4"
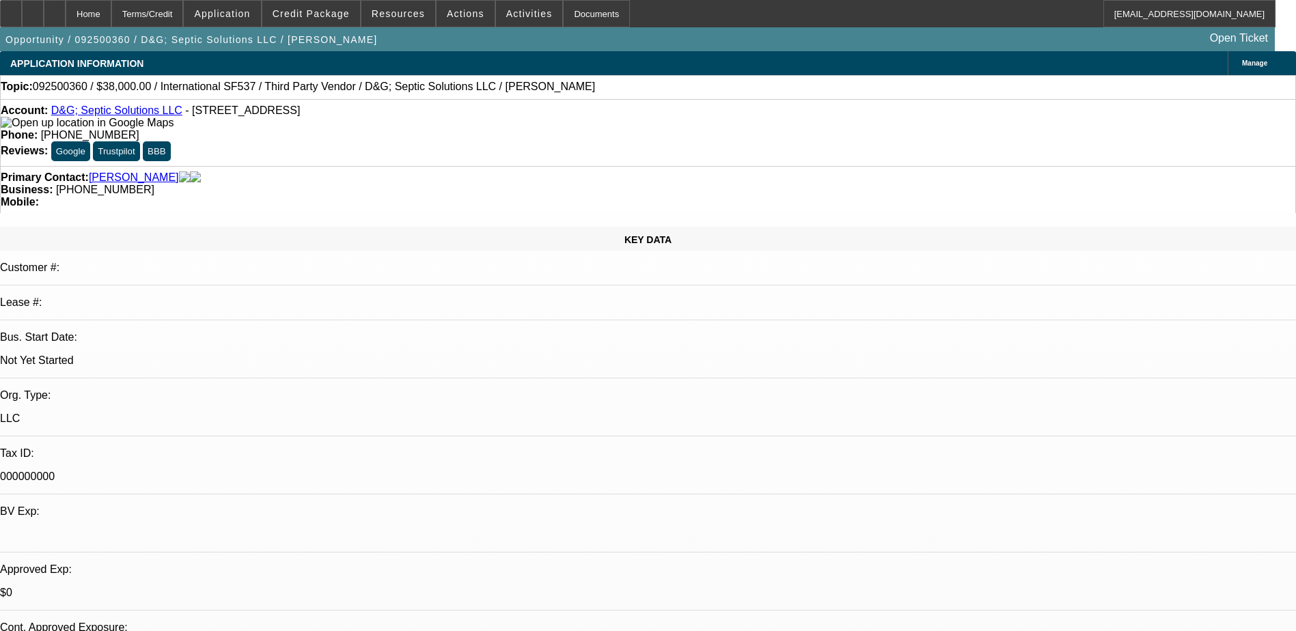
select select "0.2"
select select "2"
select select "0.1"
select select "4"
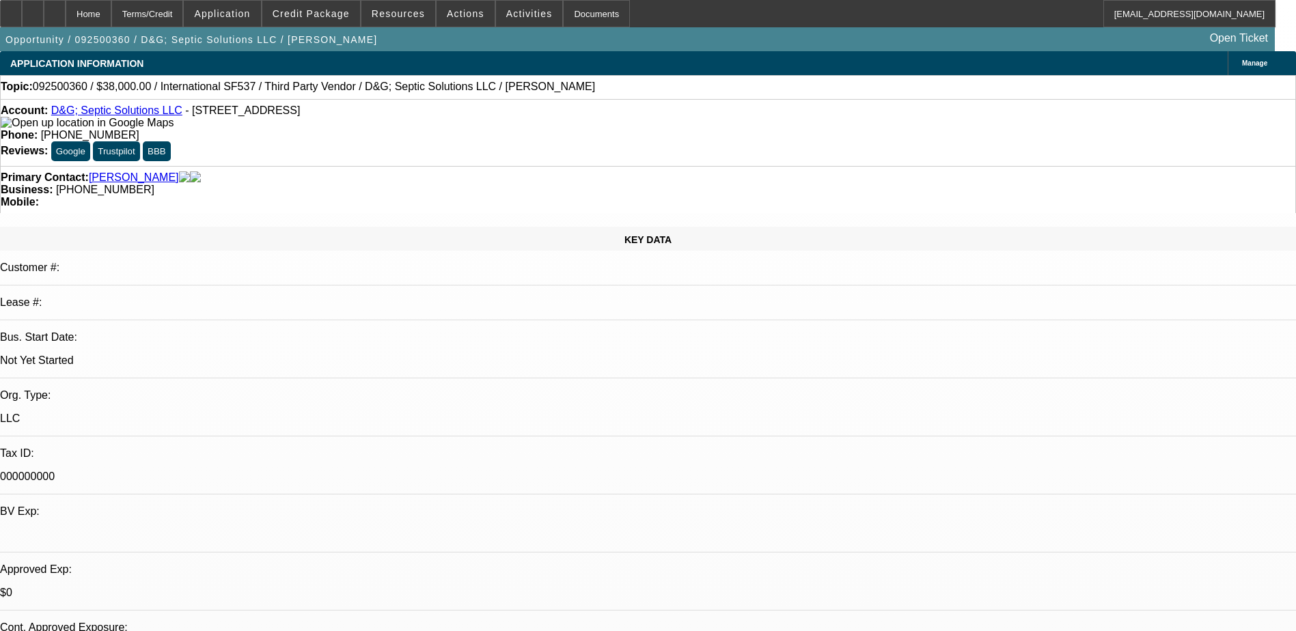
select select "0.2"
select select "2"
select select "0"
select select "6"
